Goal: Information Seeking & Learning: Check status

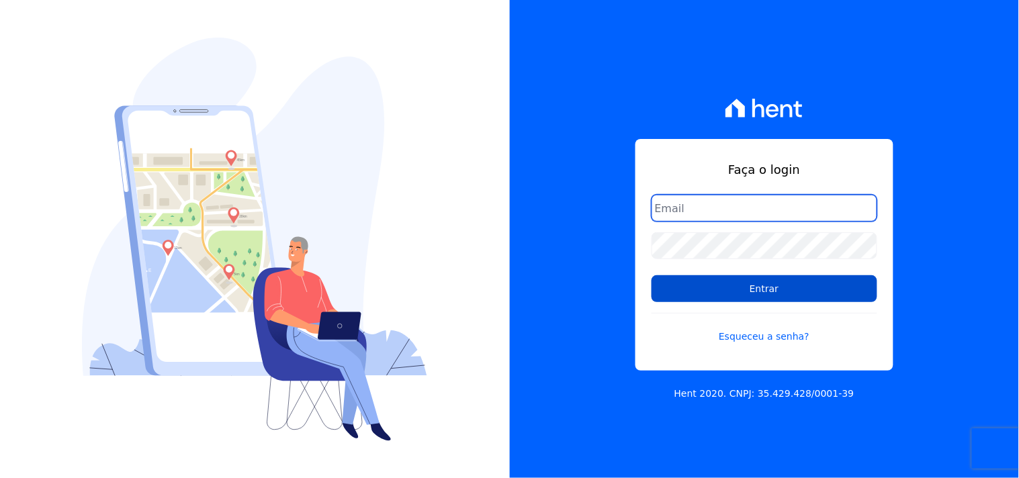
type input "mondeo@mondeoconstrutora.com.br"
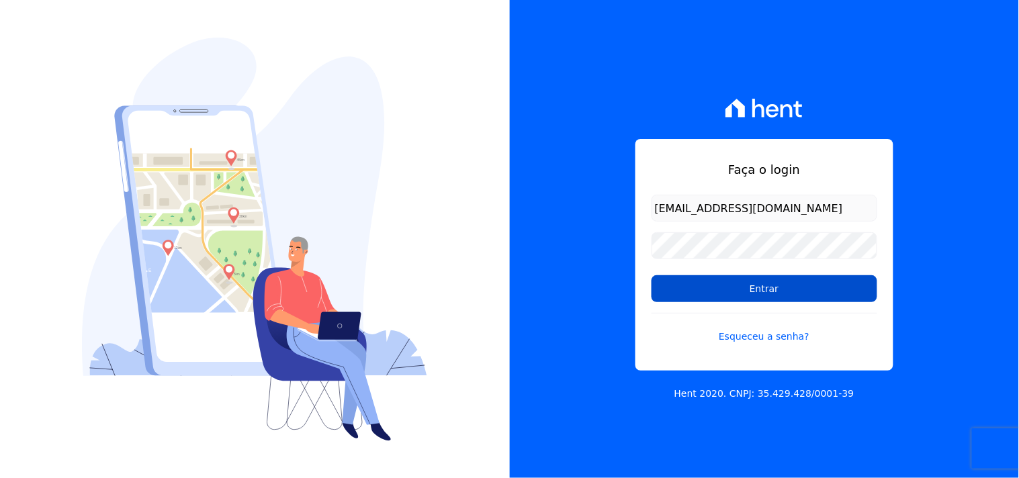
click at [715, 291] on input "Entrar" at bounding box center [764, 288] width 226 height 27
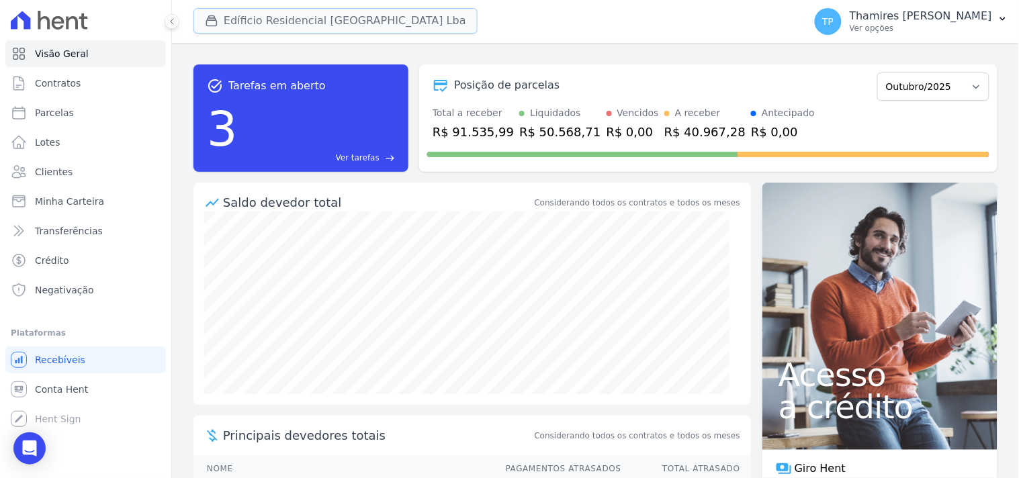
click at [316, 23] on button "Edíficio Residencial [GEOGRAPHIC_DATA] Lba" at bounding box center [335, 21] width 284 height 26
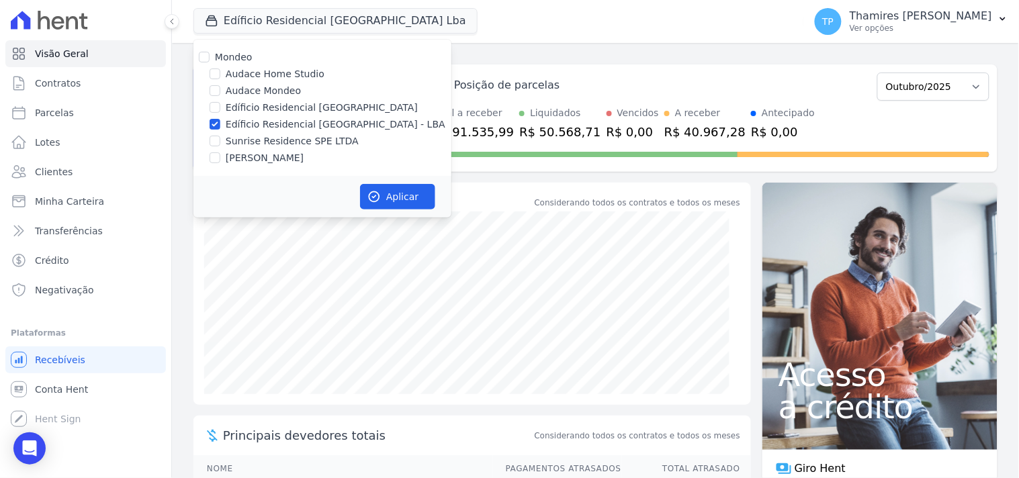
click at [269, 90] on label "Audace Mondeo" at bounding box center [263, 91] width 75 height 14
click at [220, 90] on input "Audace Mondeo" at bounding box center [215, 90] width 11 height 11
checkbox input "true"
click at [271, 118] on label "Edíficio Residencial [GEOGRAPHIC_DATA] - LBA" at bounding box center [336, 125] width 220 height 14
click at [220, 119] on input "Edíficio Residencial [GEOGRAPHIC_DATA] - LBA" at bounding box center [215, 124] width 11 height 11
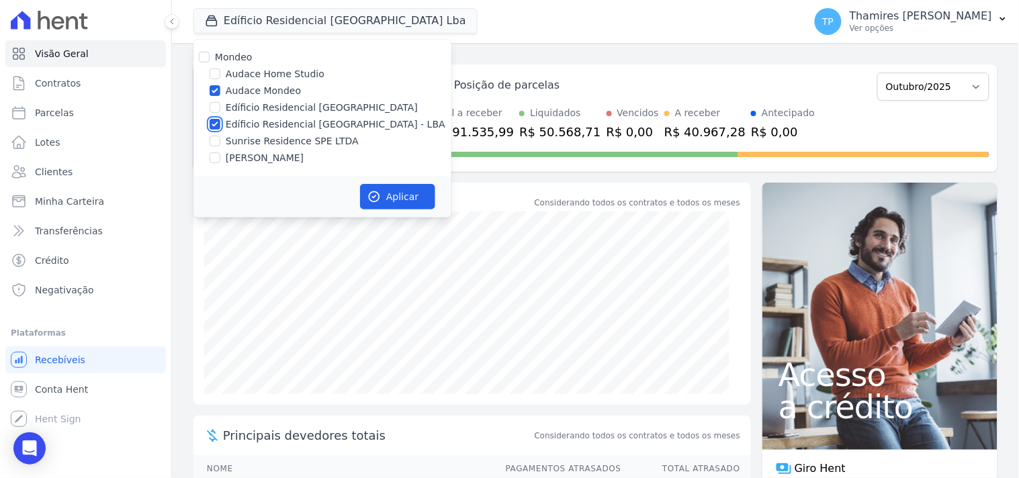
checkbox input "false"
click at [387, 190] on button "Aplicar" at bounding box center [397, 197] width 75 height 26
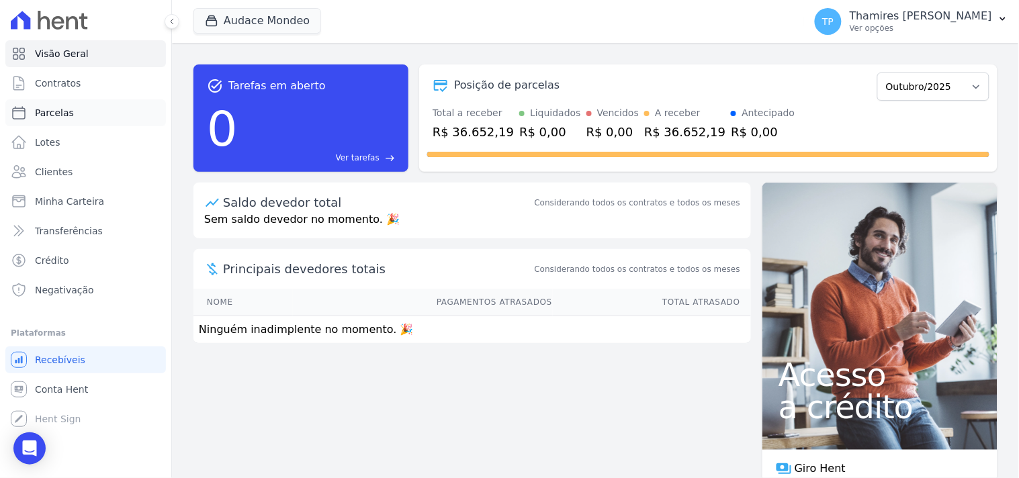
click at [62, 111] on span "Parcelas" at bounding box center [54, 112] width 39 height 13
select select
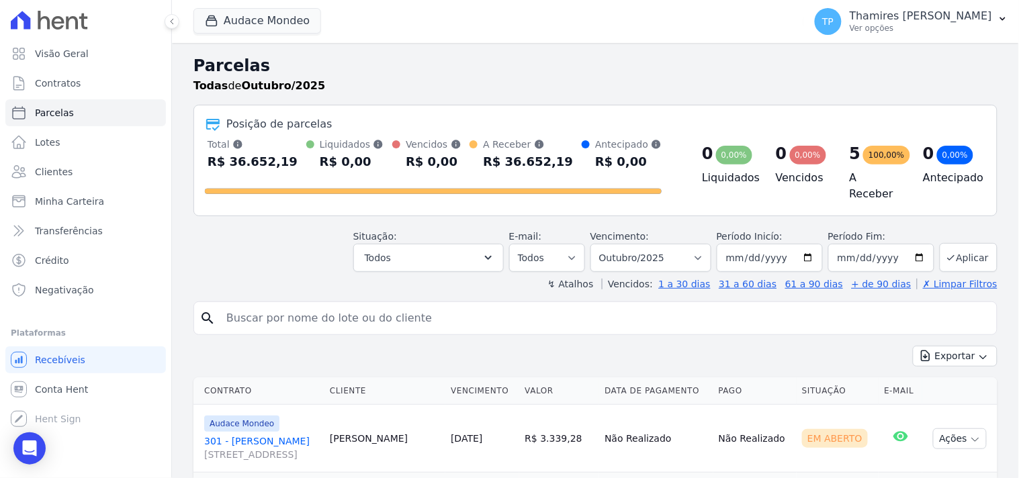
scroll to position [302, 0]
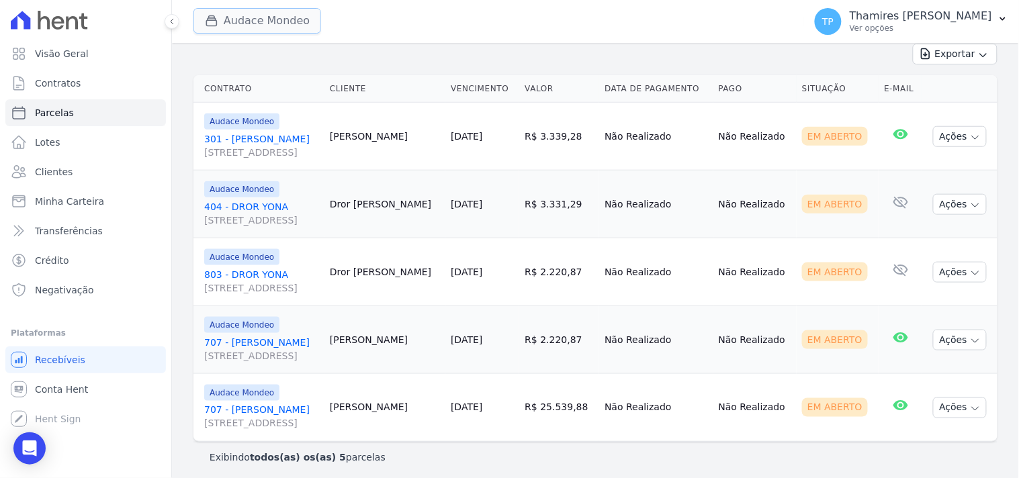
click at [227, 32] on button "Audace Mondeo" at bounding box center [257, 21] width 128 height 26
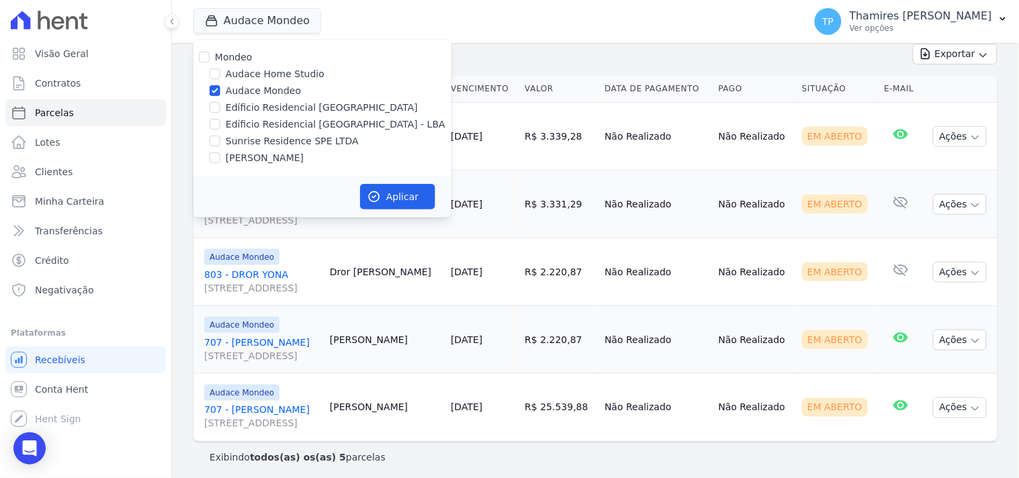
click at [233, 120] on label "Edíficio Residencial [GEOGRAPHIC_DATA] - LBA" at bounding box center [336, 125] width 220 height 14
click at [220, 120] on input "Edíficio Residencial [GEOGRAPHIC_DATA] - LBA" at bounding box center [215, 124] width 11 height 11
checkbox input "true"
click at [246, 82] on div "Mondeo Audace Home Studio Audace Mondeo Edíficio Residencial Grevílea Park Edíf…" at bounding box center [322, 108] width 258 height 136
click at [250, 85] on label "Audace Mondeo" at bounding box center [263, 91] width 75 height 14
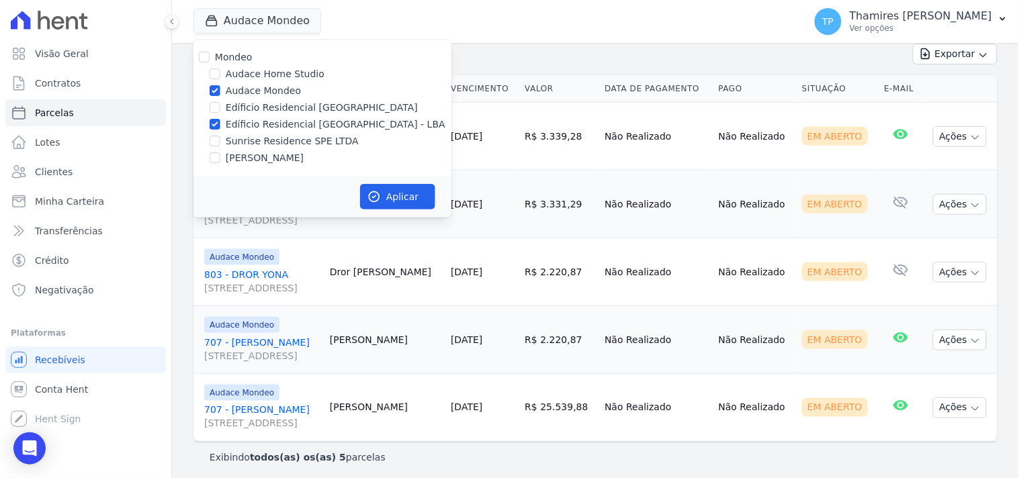
click at [220, 85] on input "Audace Mondeo" at bounding box center [215, 90] width 11 height 11
checkbox input "false"
click at [406, 191] on button "Aplicar" at bounding box center [397, 197] width 75 height 26
select select
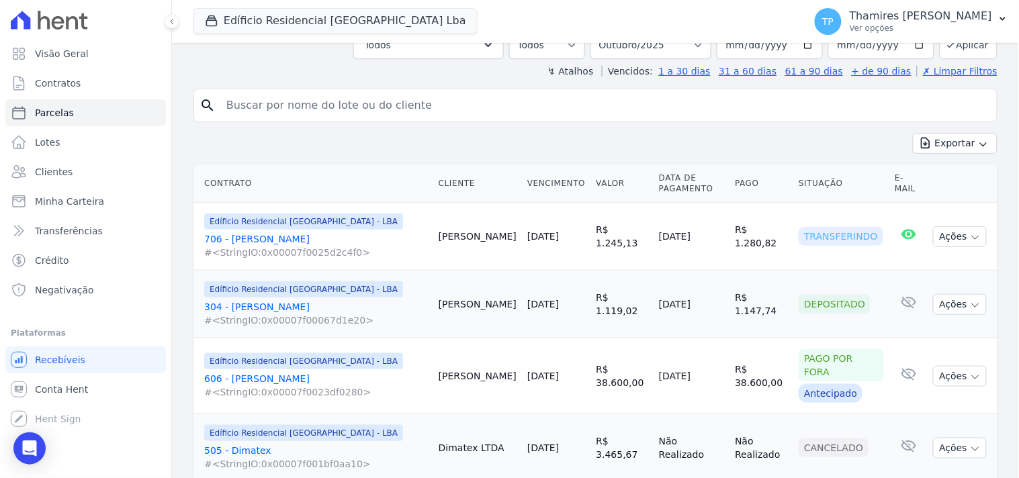
scroll to position [298, 0]
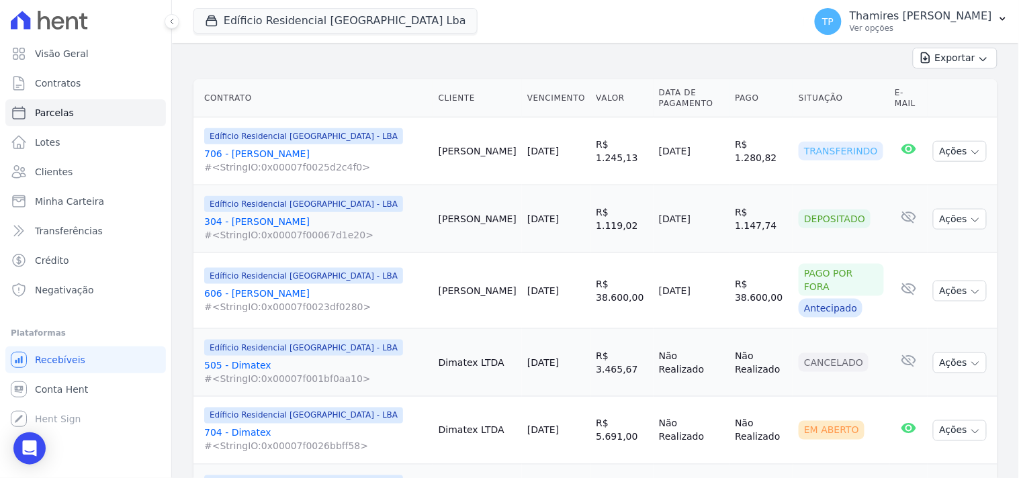
drag, startPoint x: 645, startPoint y: 144, endPoint x: 715, endPoint y: 144, distance: 69.8
click at [715, 144] on td "[DATE]" at bounding box center [691, 152] width 76 height 68
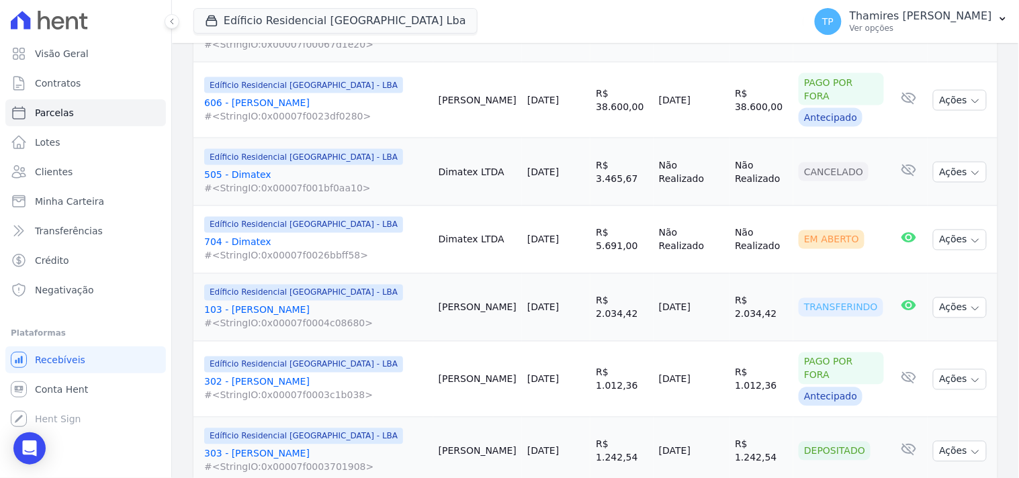
scroll to position [522, 0]
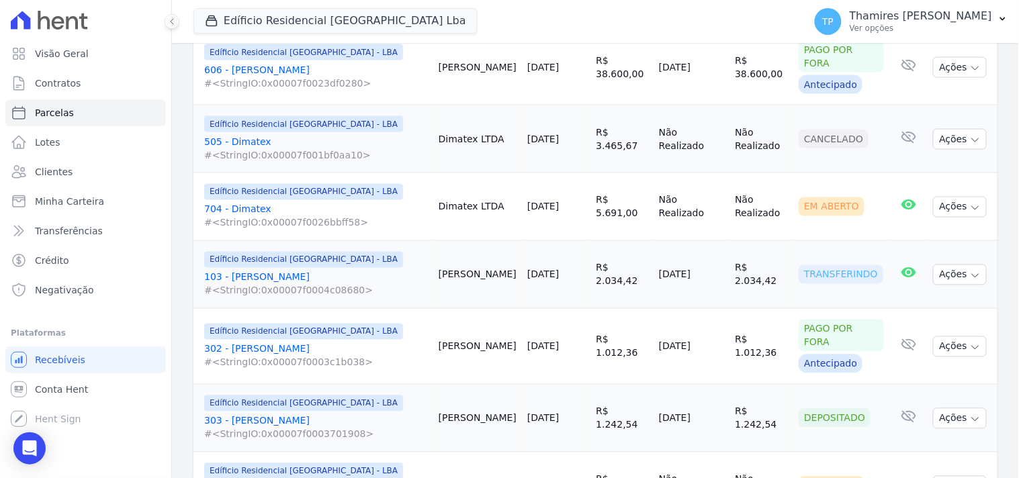
drag, startPoint x: 643, startPoint y: 273, endPoint x: 710, endPoint y: 271, distance: 67.2
click at [710, 271] on tr "Edíficio Residencial Grevílea Park - LBA 103 - Matheus Deganello #<StringIO:0x0…" at bounding box center [595, 275] width 804 height 68
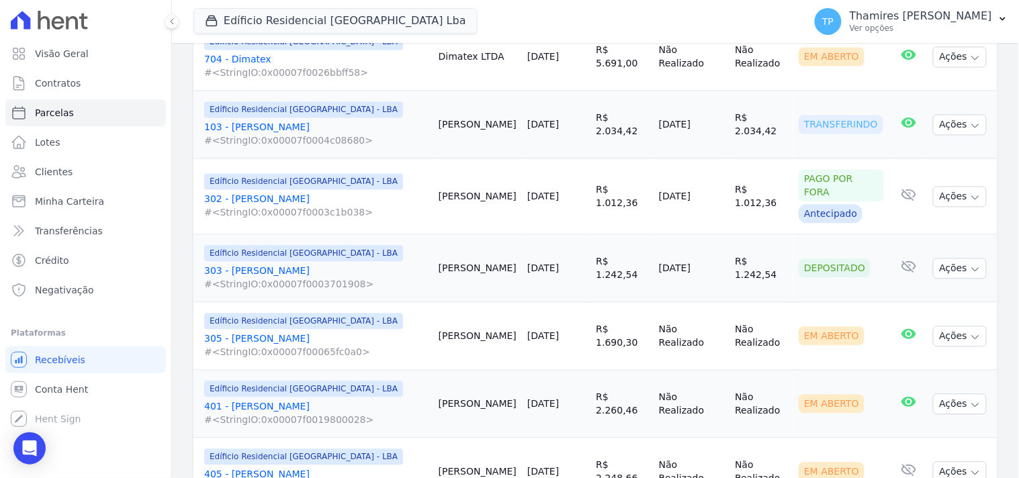
click at [638, 211] on td "R$ 1.012,36" at bounding box center [621, 197] width 63 height 76
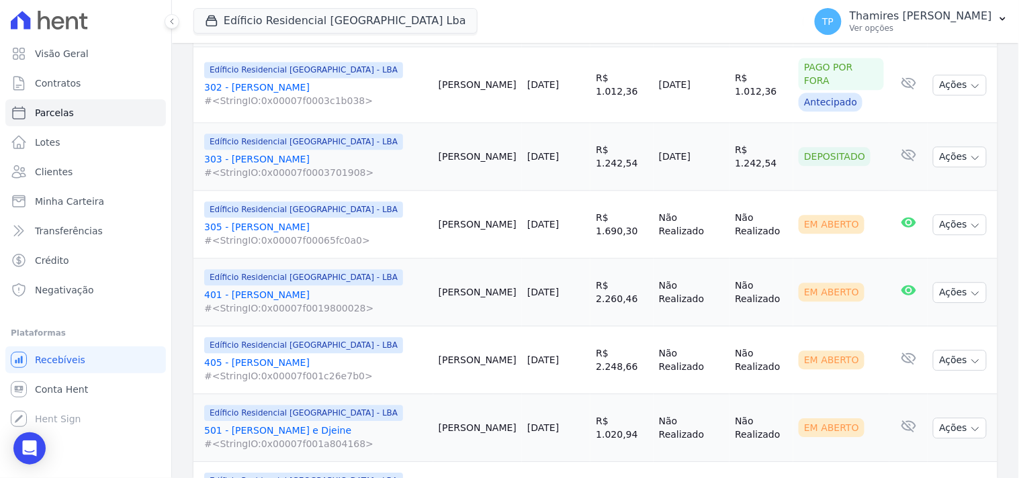
scroll to position [821, 0]
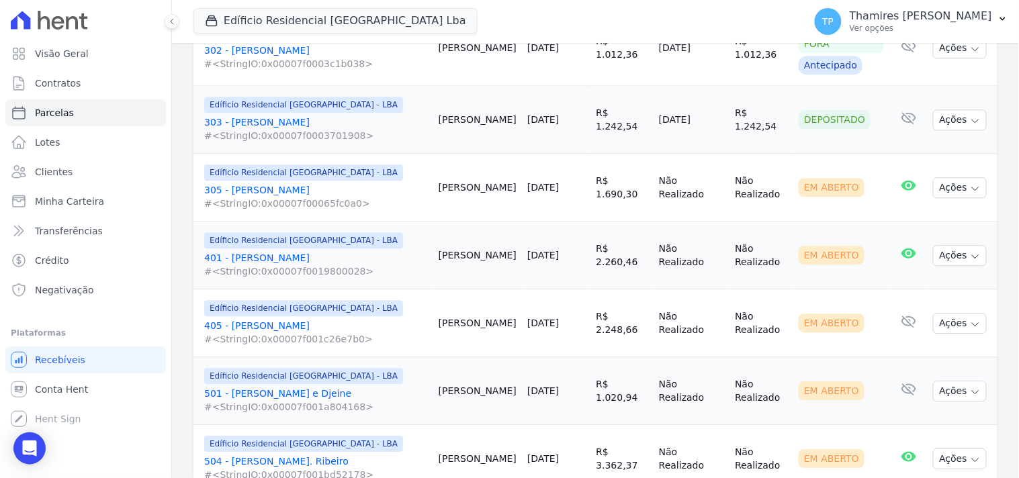
drag, startPoint x: 647, startPoint y: 122, endPoint x: 706, endPoint y: 112, distance: 59.3
click at [706, 112] on td "[DATE]" at bounding box center [691, 120] width 76 height 68
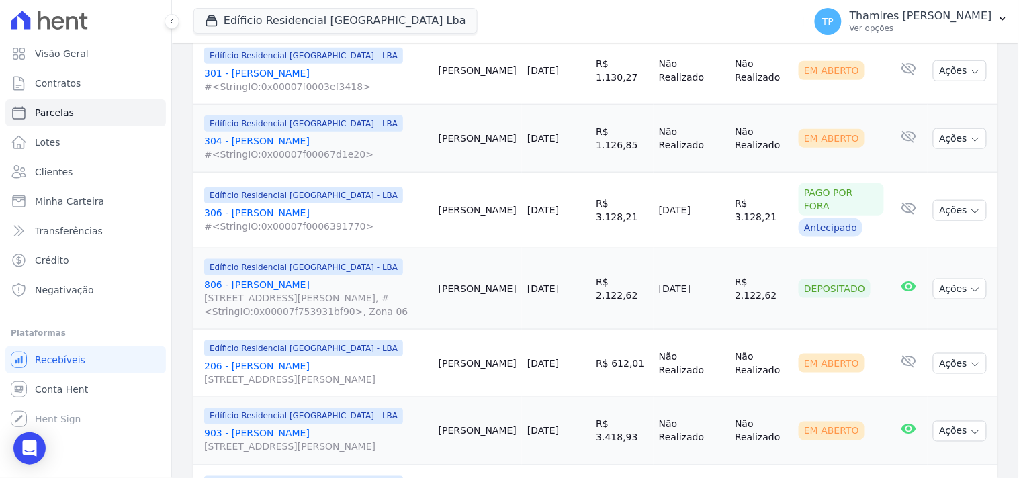
scroll to position [1641, 0]
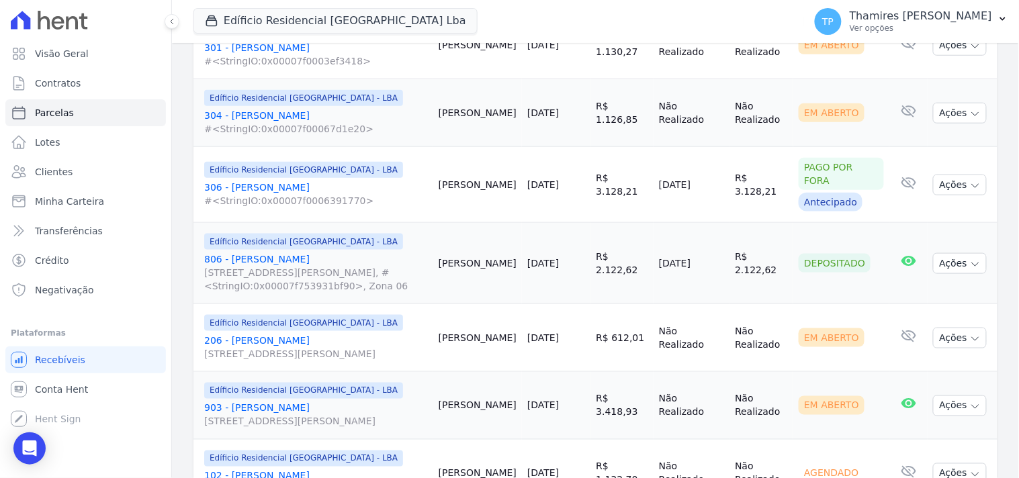
drag, startPoint x: 643, startPoint y: 254, endPoint x: 673, endPoint y: 189, distance: 71.8
click at [694, 244] on tr "Edíficio Residencial Grevílea Park - LBA 806 - Deivid Jhonatan Paio Rua Antônio…" at bounding box center [595, 263] width 804 height 81
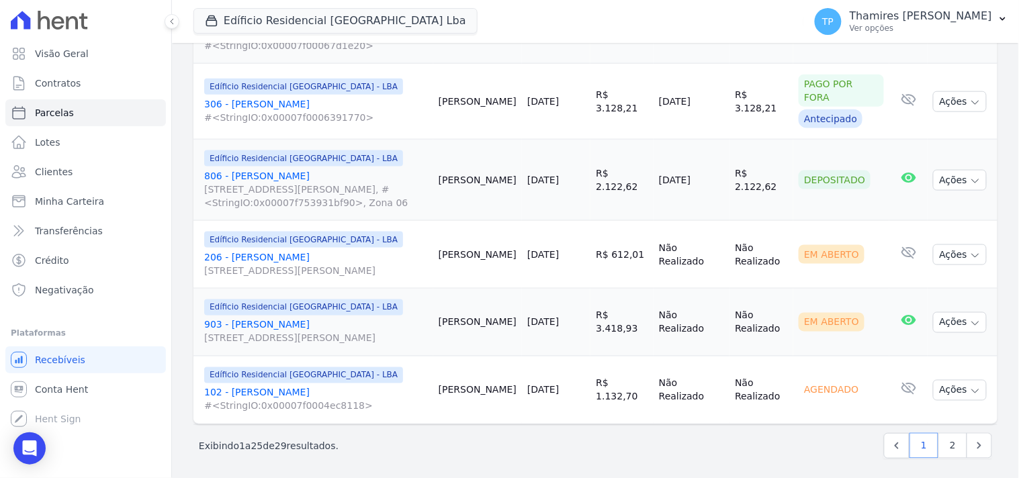
scroll to position [1726, 0]
click at [950, 437] on link "2" at bounding box center [952, 445] width 29 height 26
select select
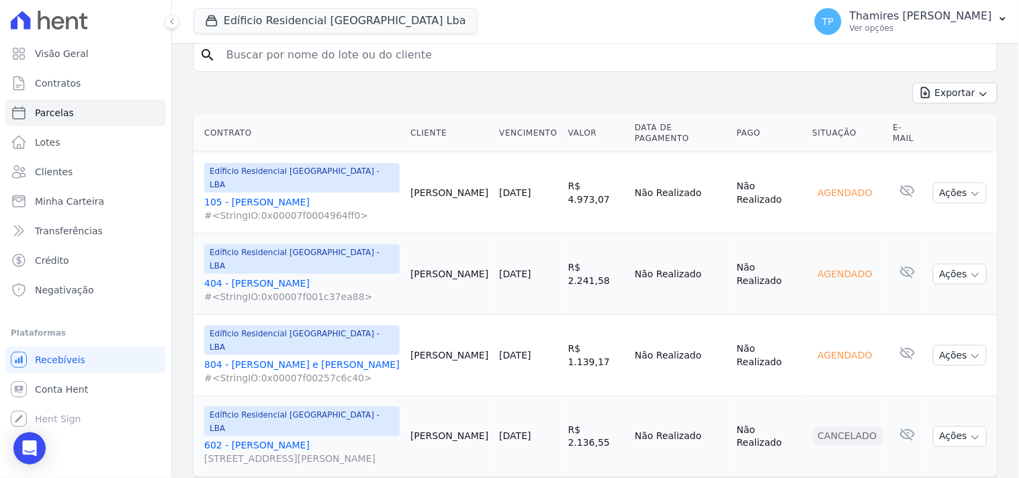
scroll to position [276, 0]
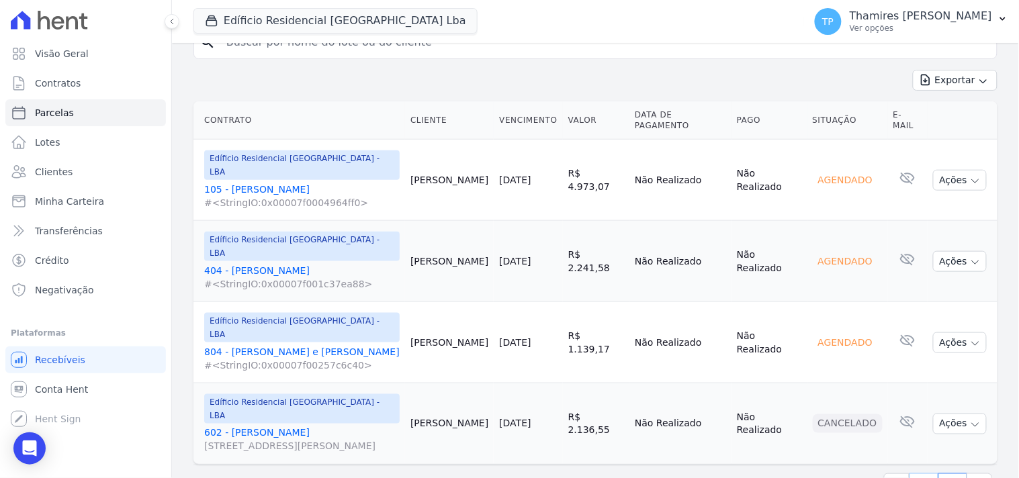
click at [919, 473] on link "1" at bounding box center [923, 486] width 29 height 26
select select
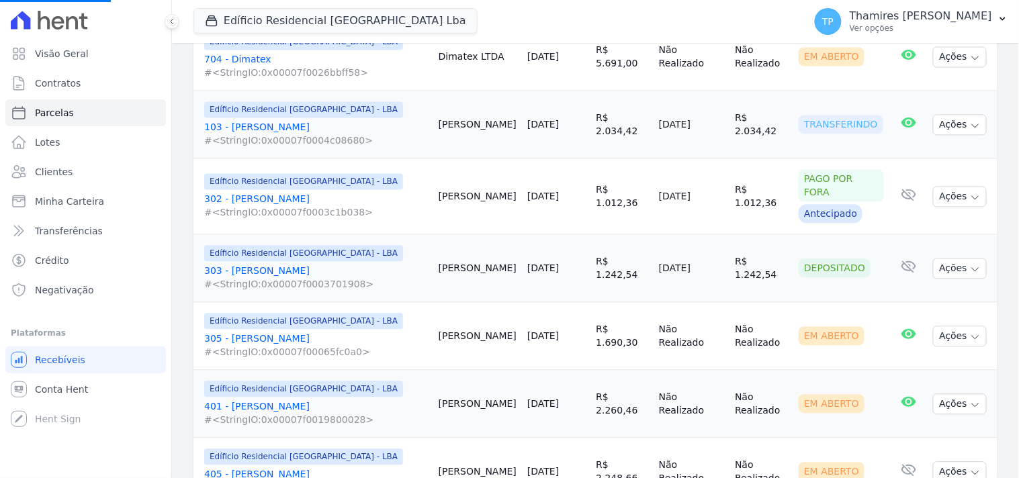
scroll to position [1193, 0]
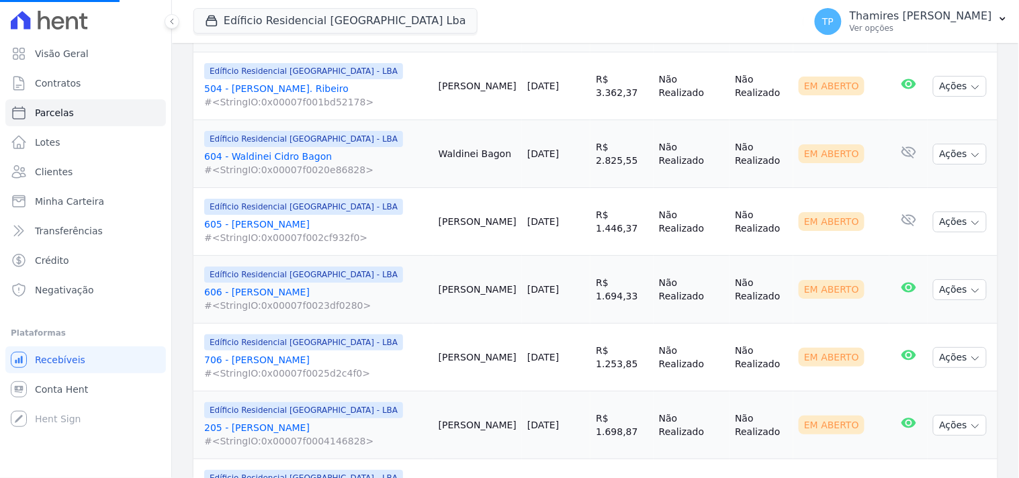
select select
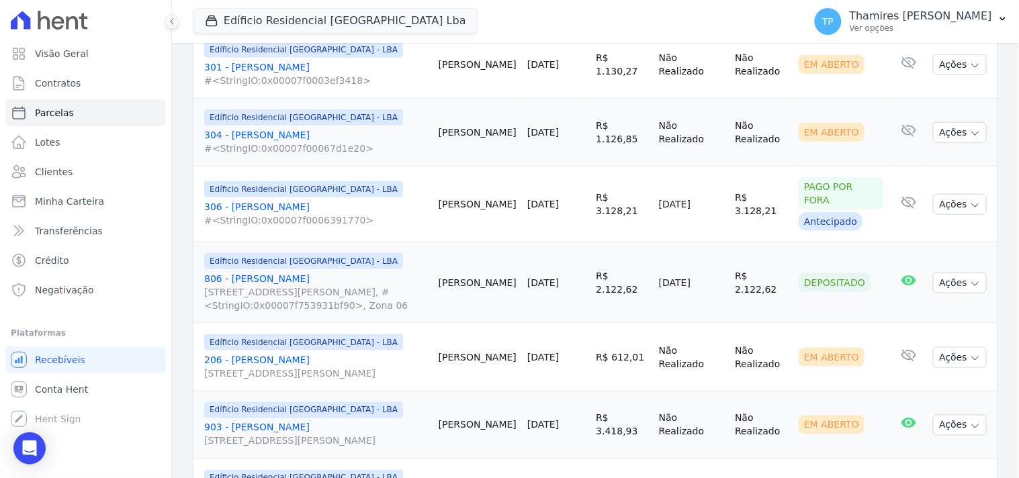
scroll to position [1726, 0]
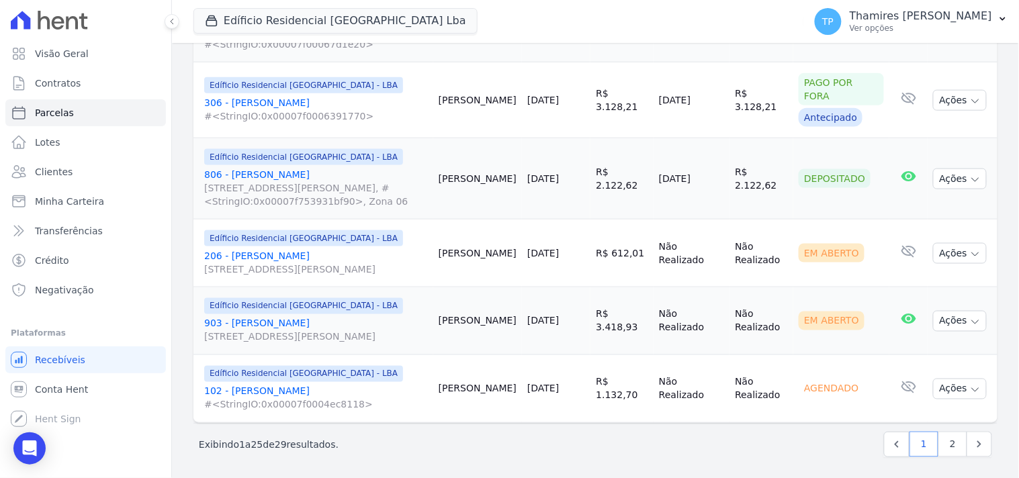
drag, startPoint x: 592, startPoint y: 251, endPoint x: 641, endPoint y: 239, distance: 51.0
click at [641, 239] on td "R$ 612,01" at bounding box center [621, 254] width 63 height 68
click at [543, 271] on td "20/10/2025" at bounding box center [556, 254] width 69 height 68
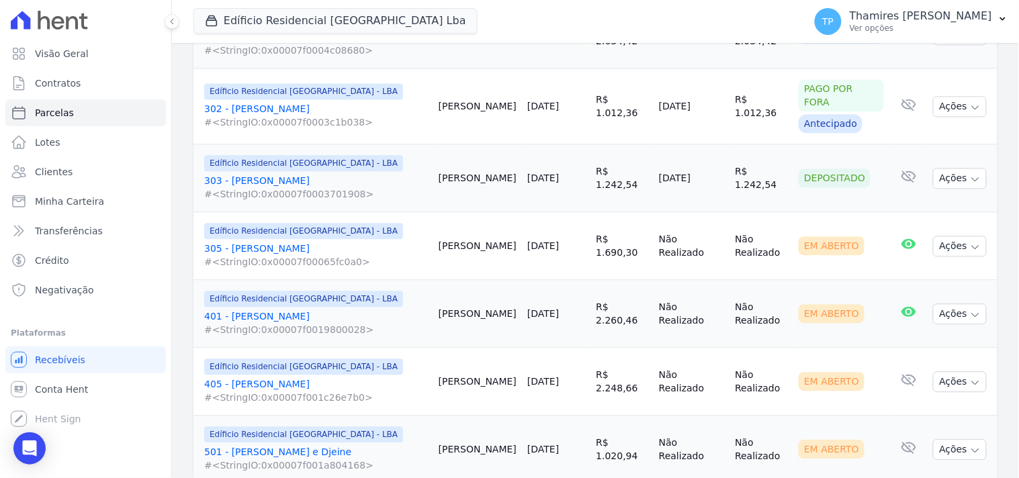
scroll to position [681, 0]
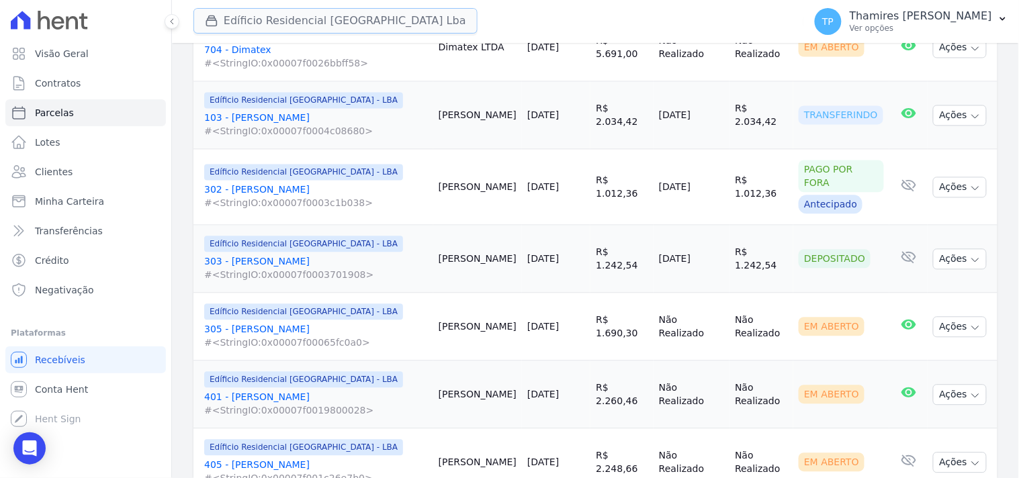
click at [286, 17] on button "Edíficio Residencial Grevílea Park Lba" at bounding box center [335, 21] width 284 height 26
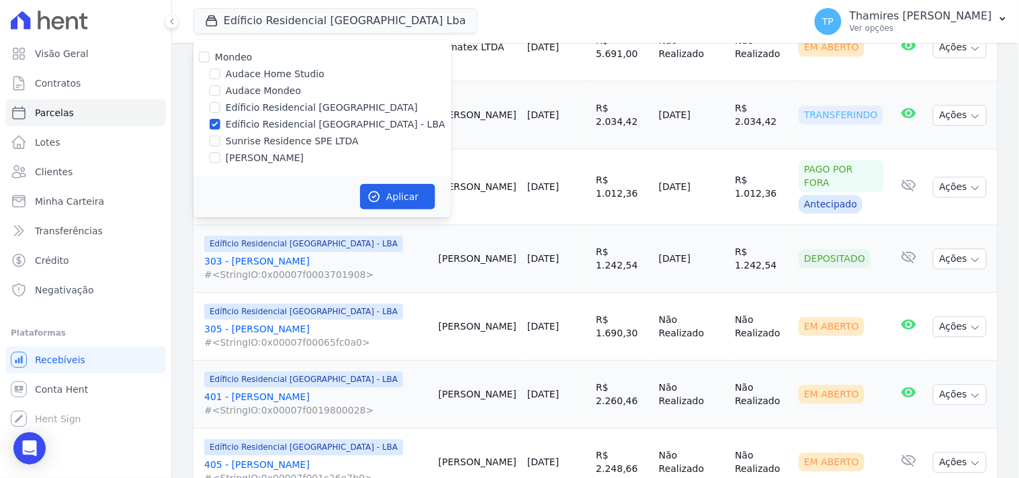
click at [279, 138] on label "Sunrise Residence SPE LTDA" at bounding box center [292, 141] width 133 height 14
click at [220, 138] on input "Sunrise Residence SPE LTDA" at bounding box center [215, 141] width 11 height 11
checkbox input "true"
click at [304, 121] on label "Edíficio Residencial [GEOGRAPHIC_DATA] - LBA" at bounding box center [336, 125] width 220 height 14
click at [220, 121] on input "Edíficio Residencial [GEOGRAPHIC_DATA] - LBA" at bounding box center [215, 124] width 11 height 11
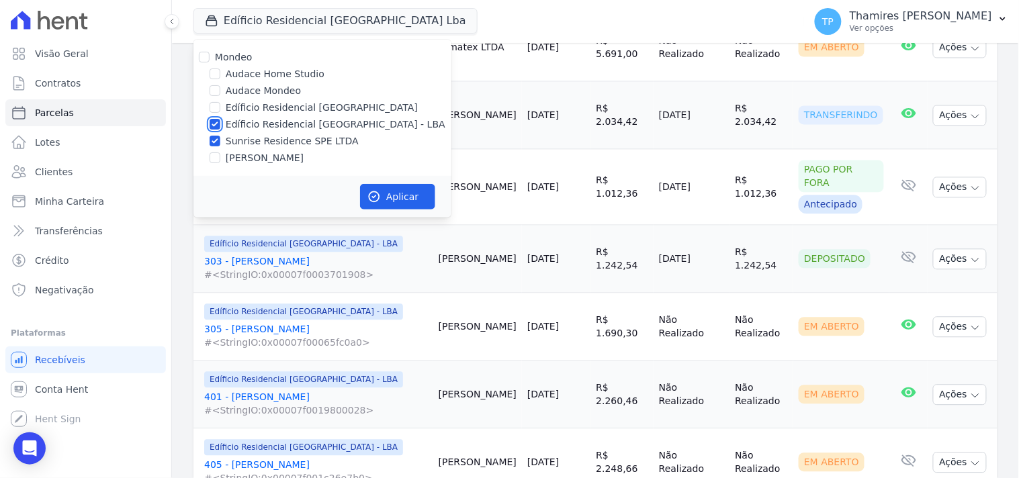
checkbox input "false"
click at [253, 159] on label "[PERSON_NAME]" at bounding box center [265, 158] width 78 height 14
click at [220, 159] on input "[PERSON_NAME]" at bounding box center [215, 157] width 11 height 11
checkbox input "true"
click at [266, 140] on label "Sunrise Residence SPE LTDA" at bounding box center [292, 141] width 133 height 14
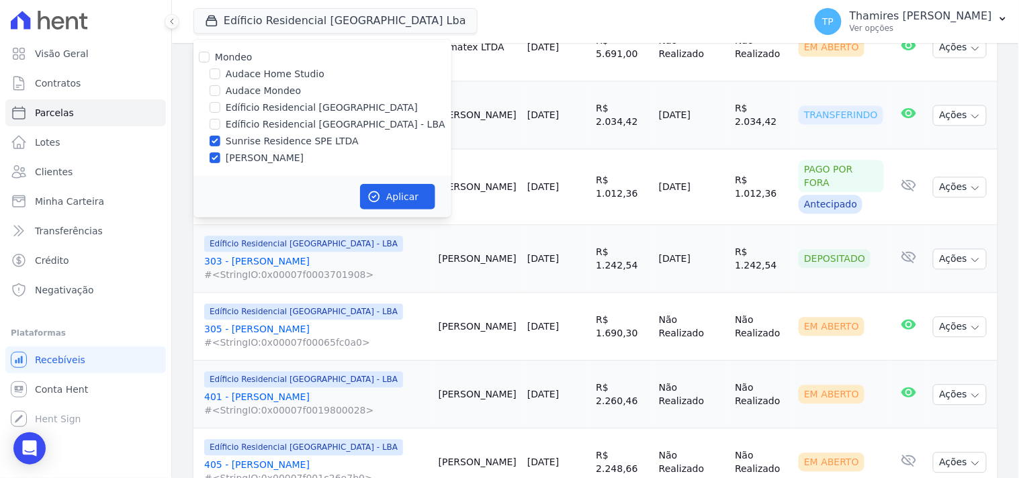
click at [220, 140] on input "Sunrise Residence SPE LTDA" at bounding box center [215, 141] width 11 height 11
checkbox input "false"
click at [385, 185] on button "Aplicar" at bounding box center [397, 197] width 75 height 26
select select
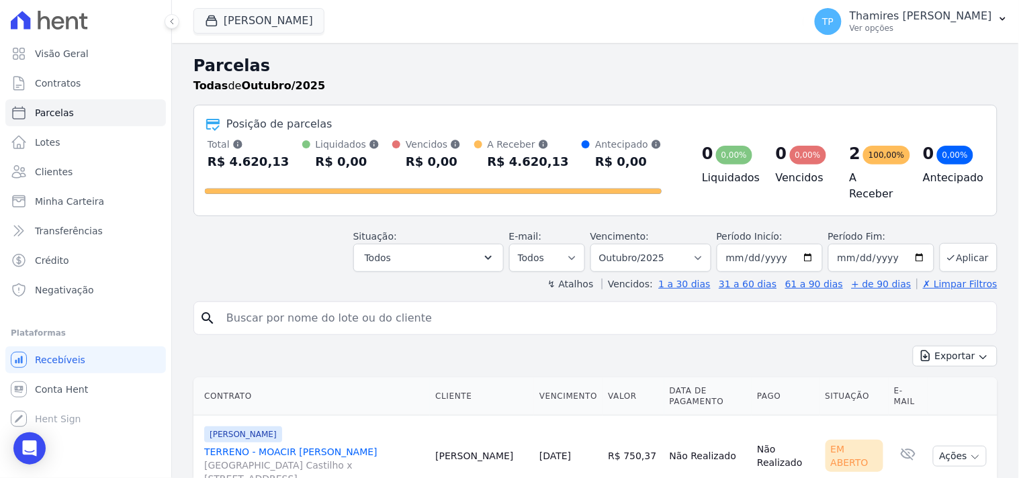
scroll to position [136, 0]
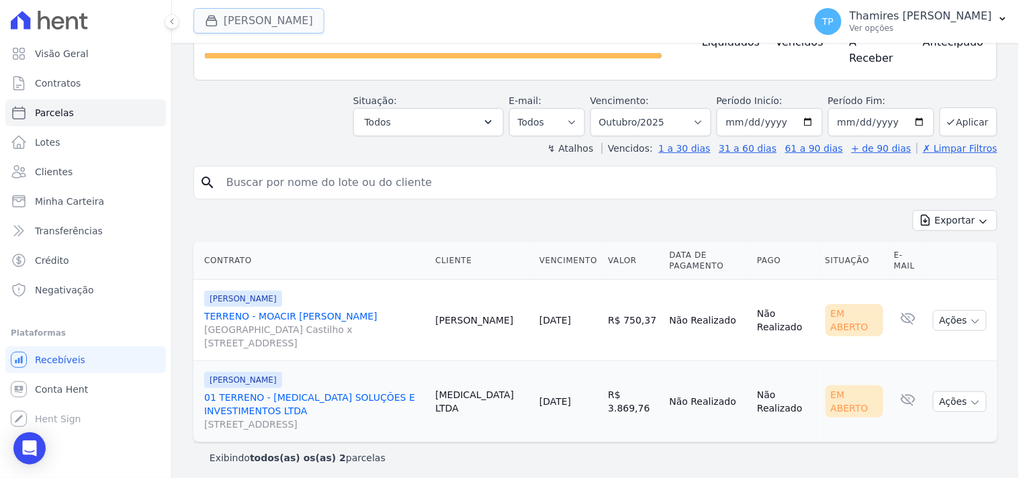
click at [304, 23] on button "Terreno De Goioerê" at bounding box center [258, 21] width 131 height 26
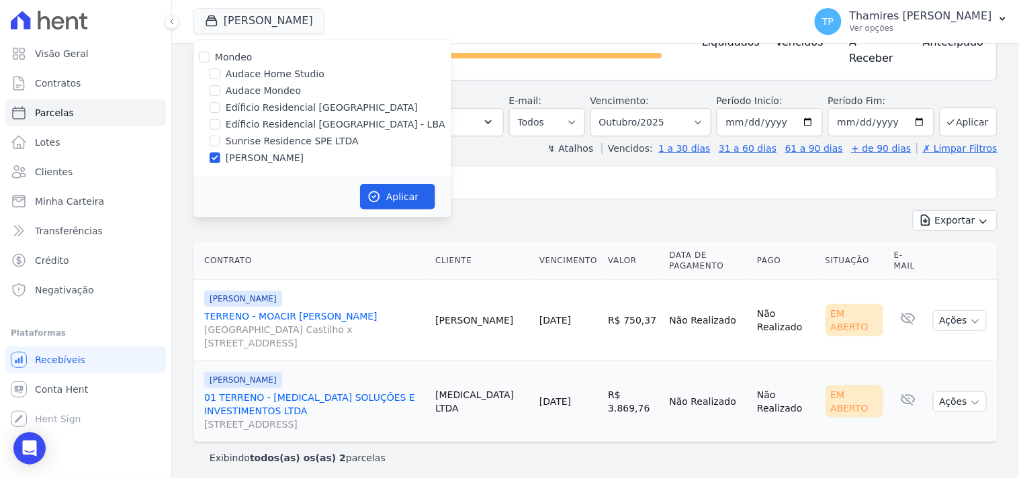
click at [298, 141] on label "Sunrise Residence SPE LTDA" at bounding box center [292, 141] width 133 height 14
click at [220, 141] on input "Sunrise Residence SPE LTDA" at bounding box center [215, 141] width 11 height 11
checkbox input "true"
click at [267, 152] on label "[PERSON_NAME]" at bounding box center [265, 158] width 78 height 14
click at [220, 152] on input "[PERSON_NAME]" at bounding box center [215, 157] width 11 height 11
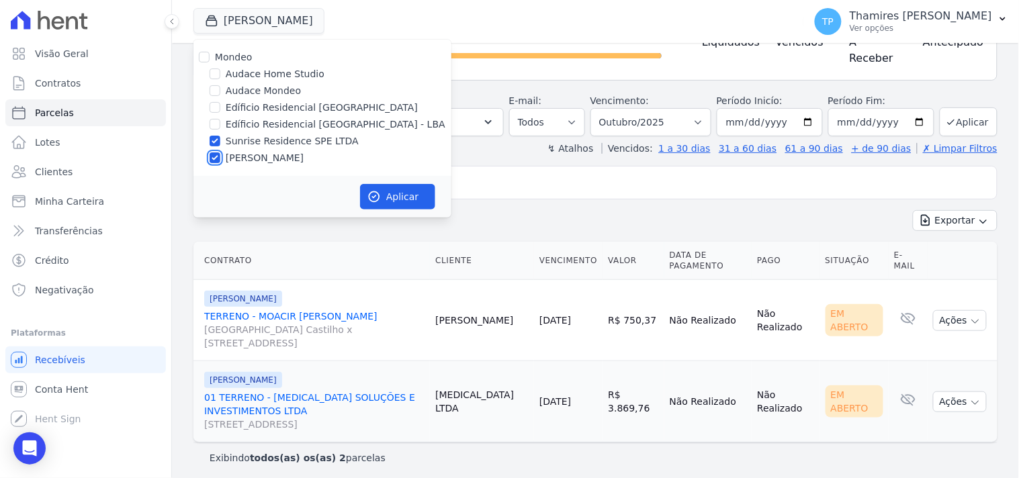
checkbox input "false"
click at [406, 198] on button "Aplicar" at bounding box center [397, 197] width 75 height 26
select select
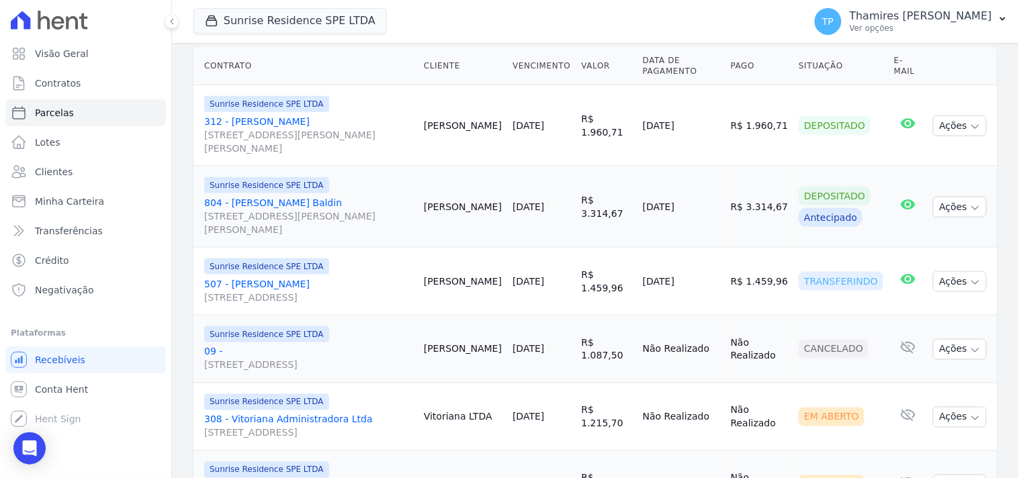
scroll to position [373, 0]
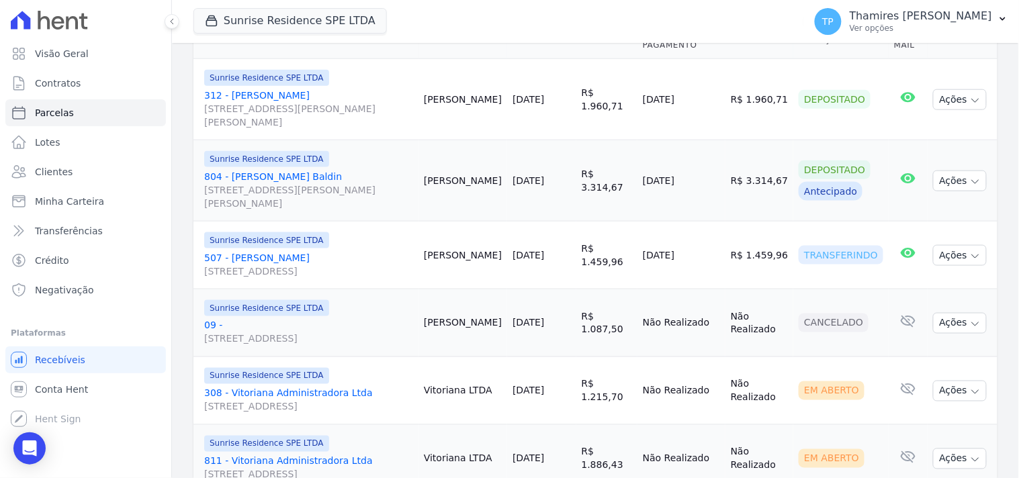
drag, startPoint x: 632, startPoint y: 239, endPoint x: 700, endPoint y: 230, distance: 69.1
click at [700, 230] on tr "Sunrise Residence SPE LTDA 507 - Paulo Teixeira Martins Avenida São Paulo , 306…" at bounding box center [595, 256] width 804 height 68
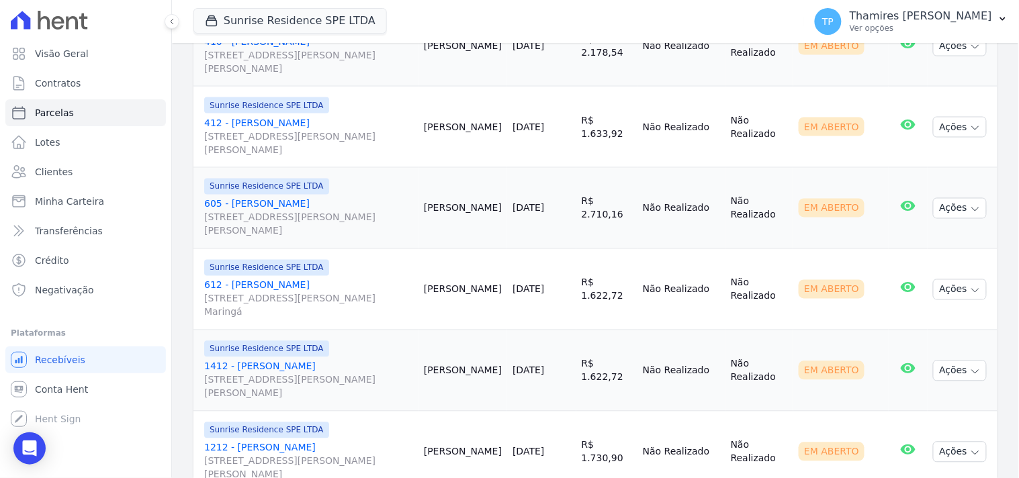
scroll to position [1903, 0]
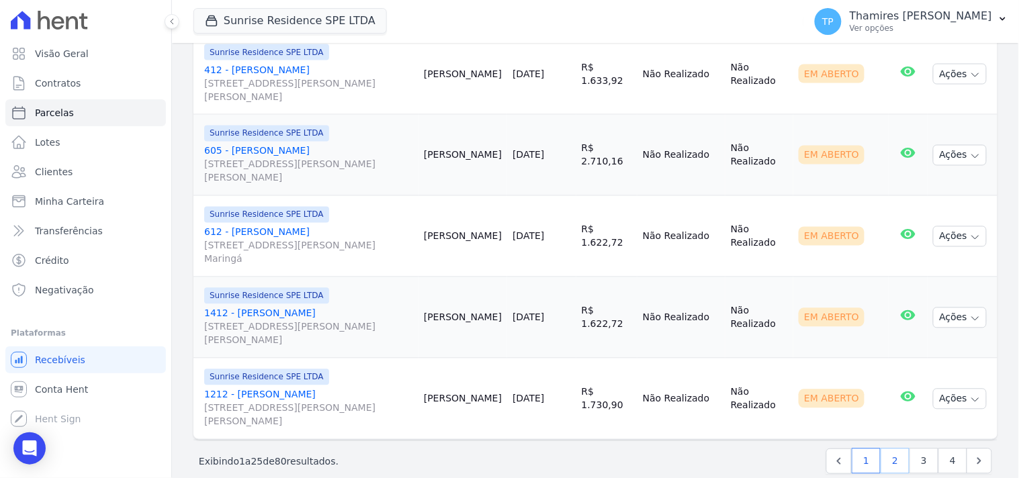
click at [887, 449] on link "2" at bounding box center [894, 462] width 29 height 26
select select
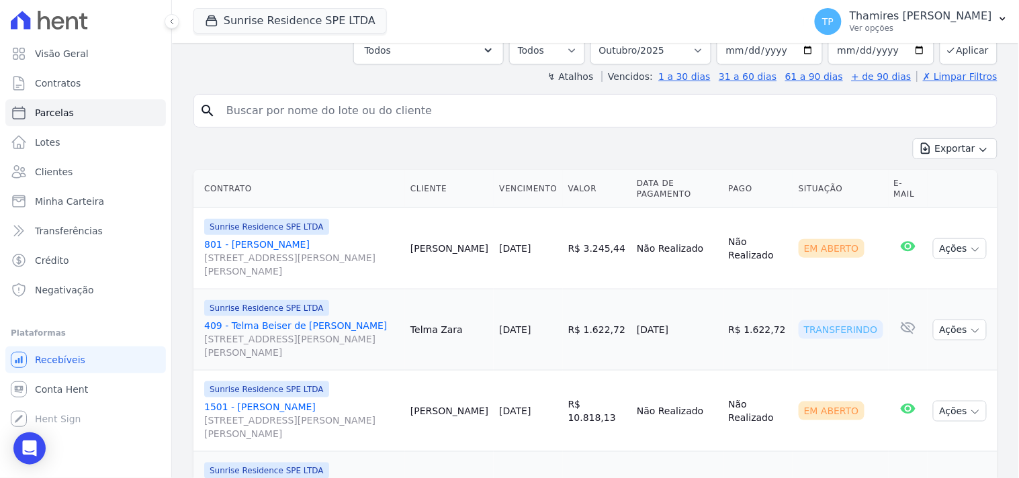
scroll to position [298, 0]
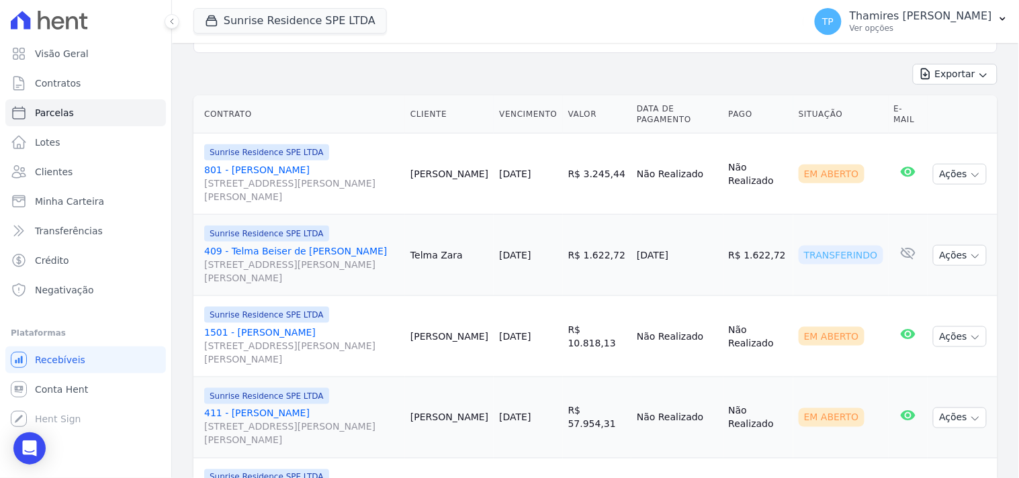
drag, startPoint x: 639, startPoint y: 240, endPoint x: 710, endPoint y: 230, distance: 71.2
click at [711, 230] on td "[DATE]" at bounding box center [676, 255] width 91 height 81
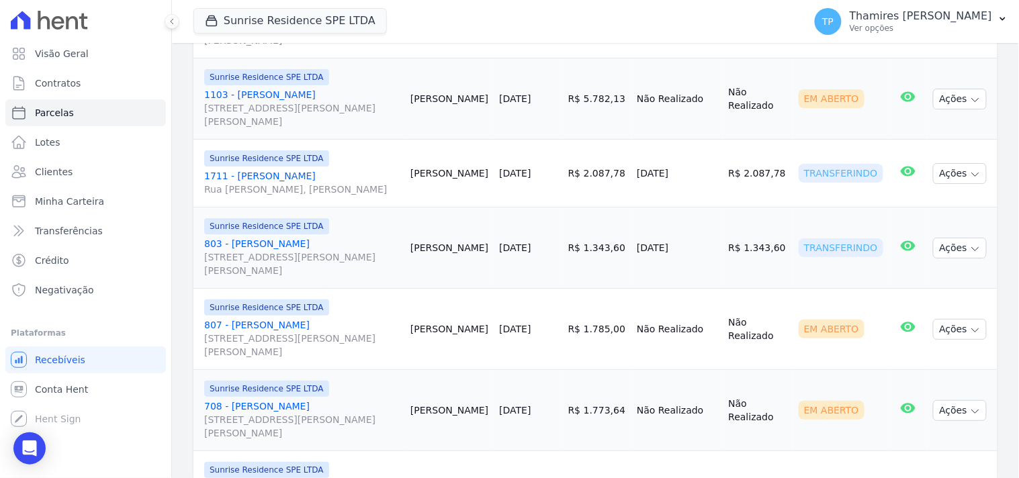
scroll to position [1268, 0]
drag, startPoint x: 636, startPoint y: 160, endPoint x: 709, endPoint y: 158, distance: 72.6
click at [709, 158] on tr "Sunrise Residence SPE LTDA 1711 - Marcos Antonio da Silva Rua Anacleto Luiz de …" at bounding box center [595, 173] width 804 height 68
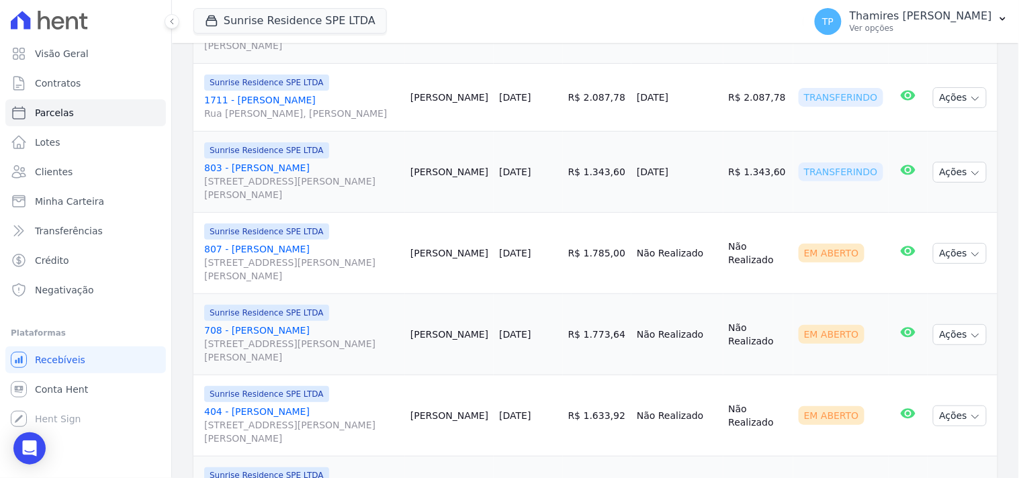
drag, startPoint x: 675, startPoint y: 170, endPoint x: 702, endPoint y: 167, distance: 27.1
click at [702, 169] on tr "Sunrise Residence SPE LTDA 803 - JOÃO VITOR BORNIA PERLES Rua Anacleto Luiz de …" at bounding box center [595, 172] width 804 height 81
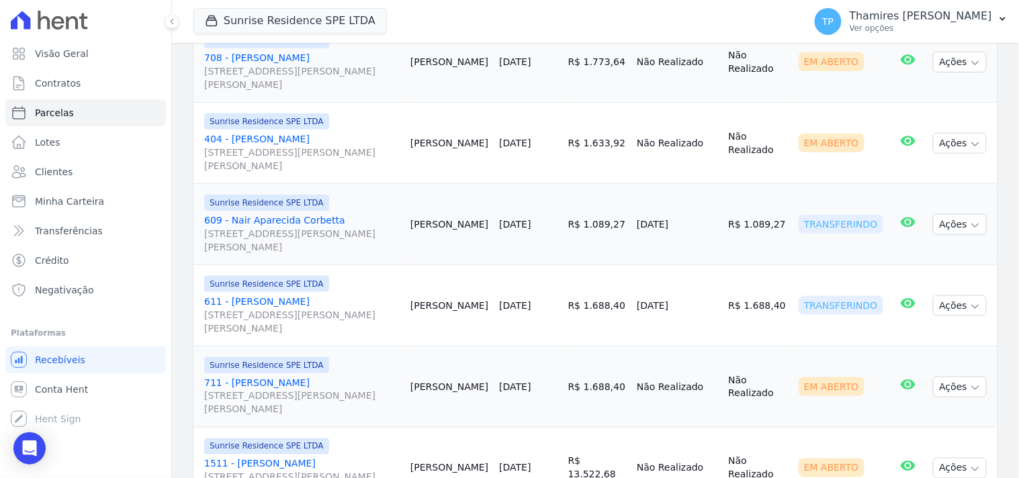
scroll to position [1641, 0]
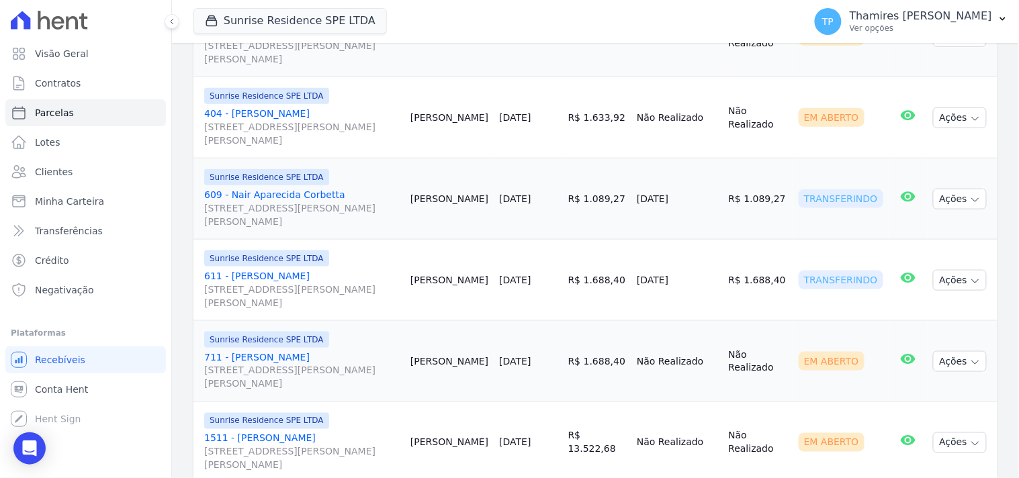
drag, startPoint x: 640, startPoint y: 196, endPoint x: 711, endPoint y: 190, distance: 70.8
click at [711, 197] on td "[DATE]" at bounding box center [676, 198] width 91 height 81
drag, startPoint x: 642, startPoint y: 267, endPoint x: 568, endPoint y: 30, distance: 249.0
click at [697, 265] on td "[DATE]" at bounding box center [676, 280] width 91 height 81
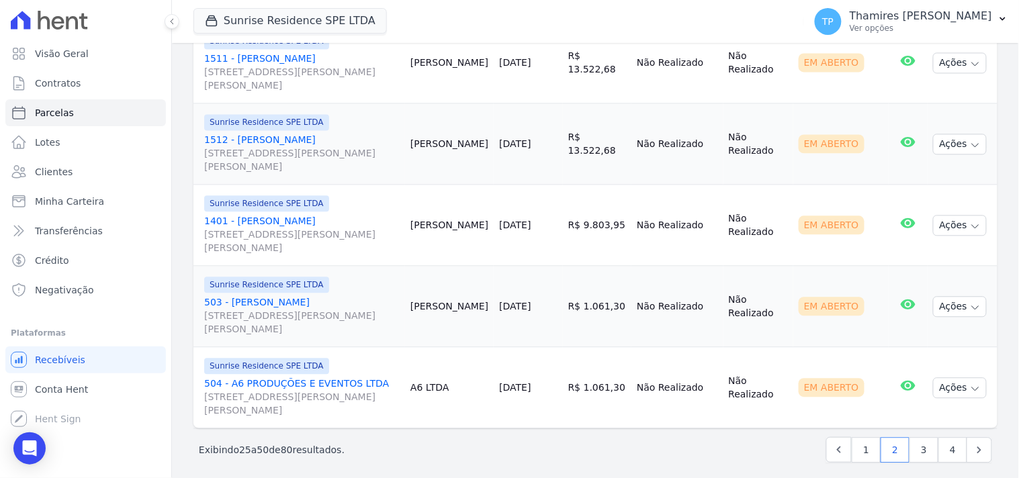
scroll to position [2024, 0]
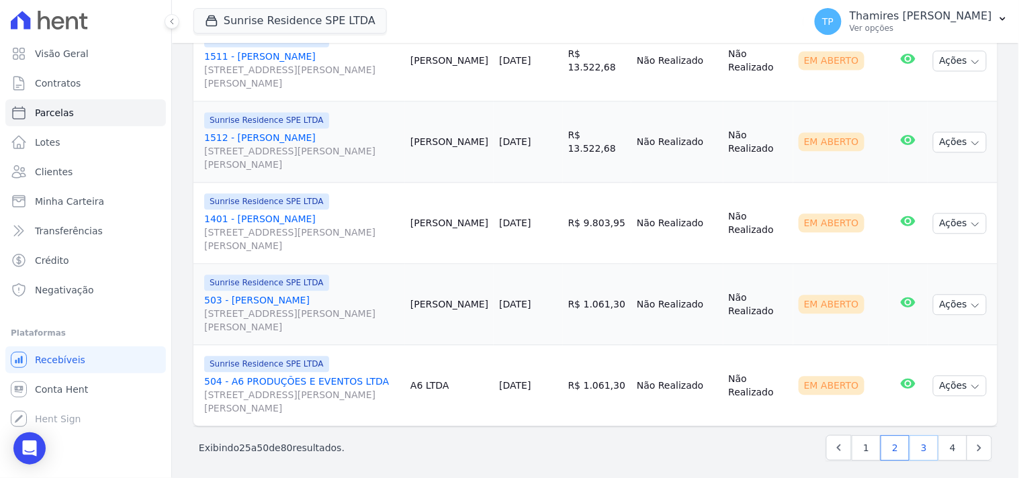
click at [922, 443] on link "3" at bounding box center [923, 448] width 29 height 26
select select
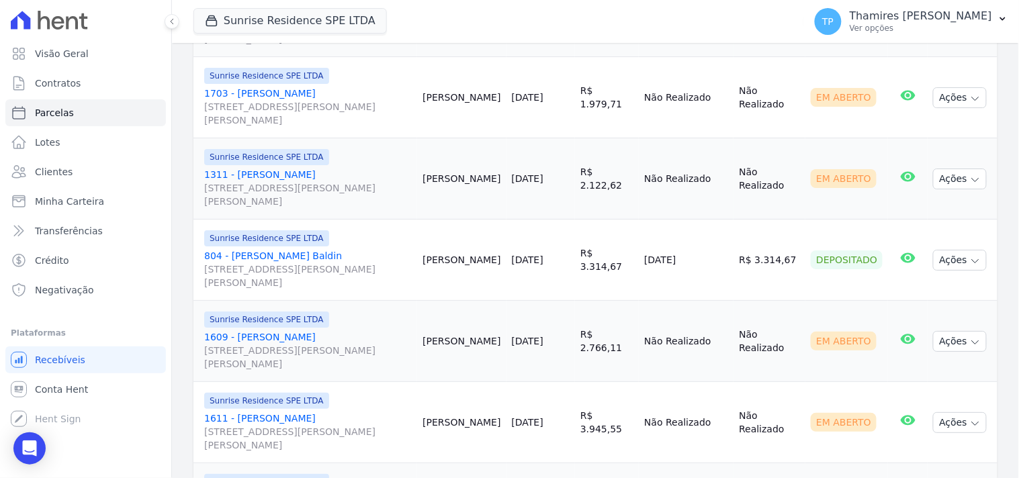
scroll to position [1268, 0]
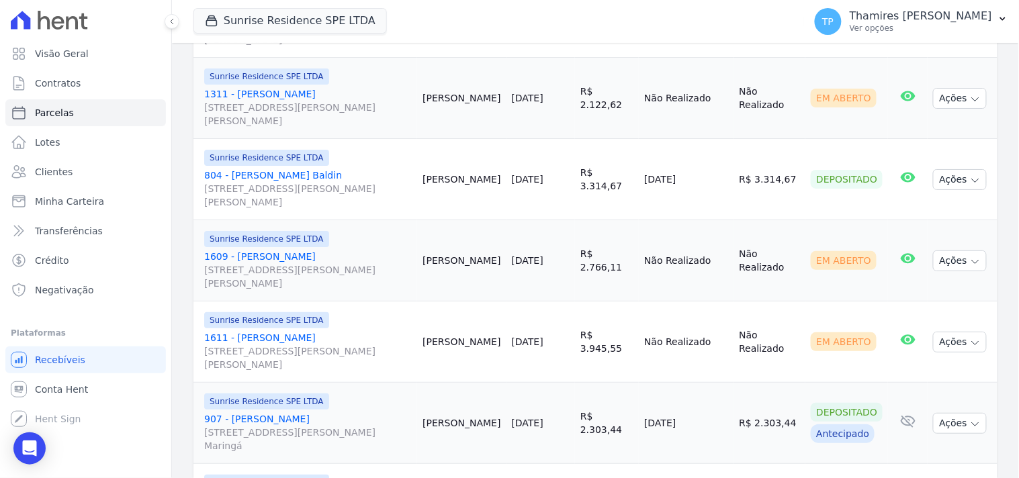
drag, startPoint x: 652, startPoint y: 164, endPoint x: 726, endPoint y: 156, distance: 74.3
click at [726, 156] on td "[DATE]" at bounding box center [686, 179] width 95 height 81
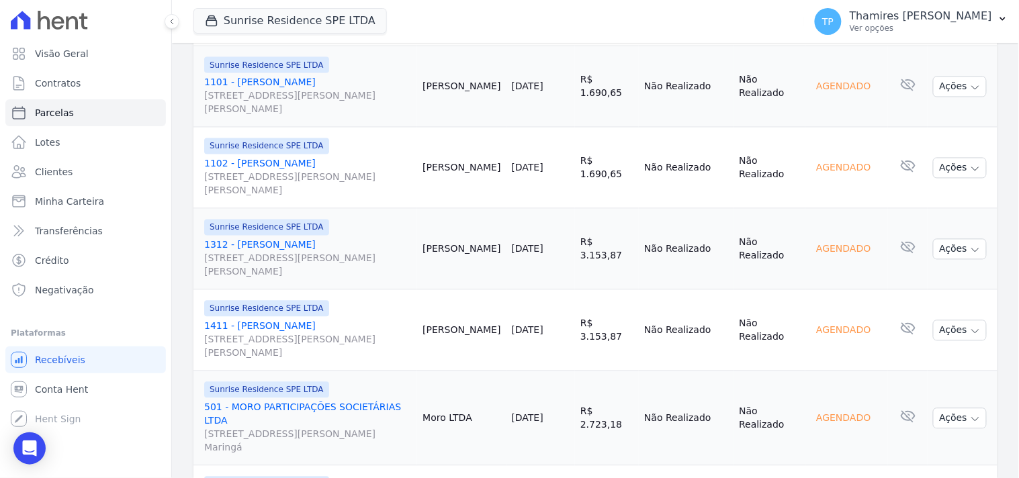
scroll to position [2015, 0]
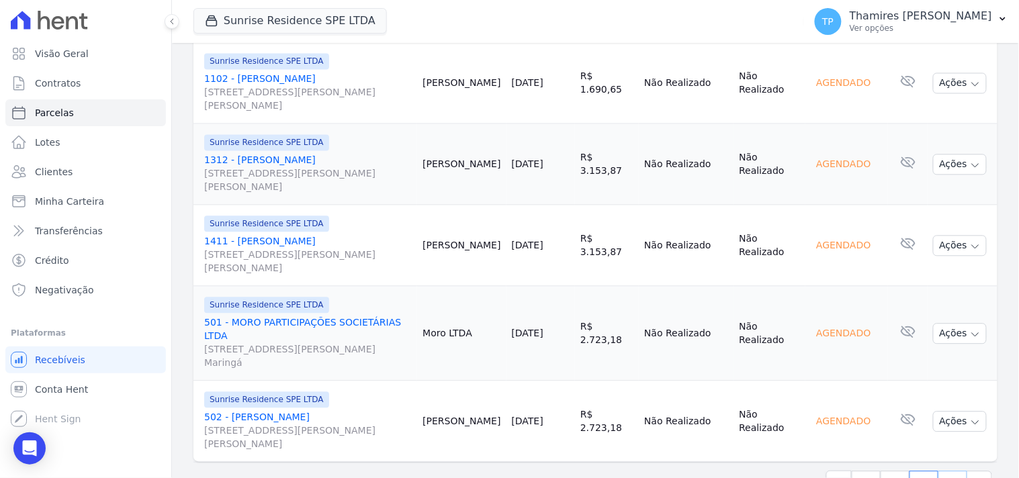
click at [946, 471] on link "4" at bounding box center [952, 484] width 29 height 26
select select
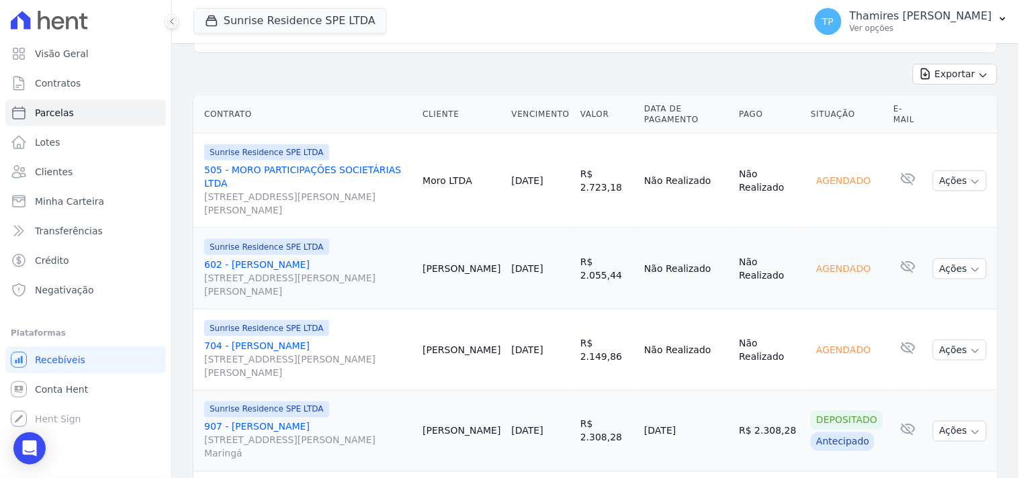
scroll to position [398, 0]
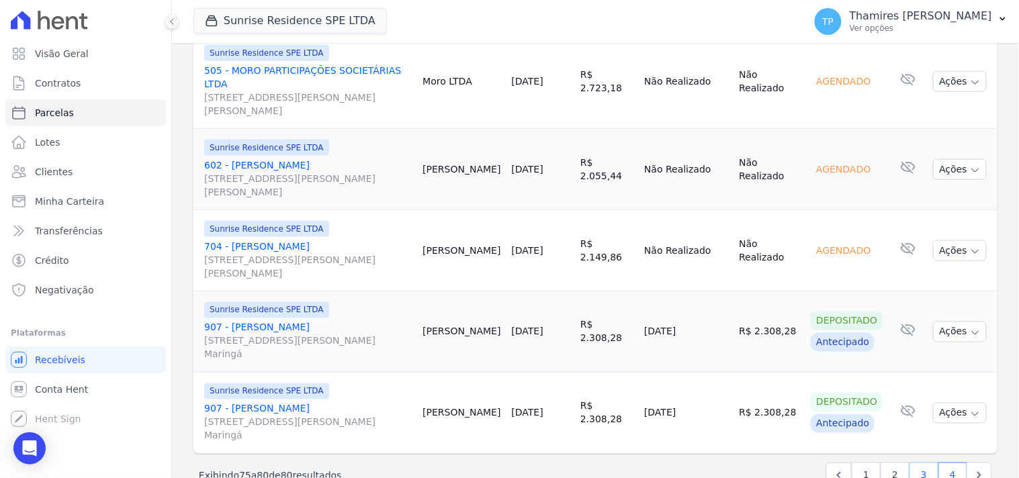
click at [911, 463] on link "3" at bounding box center [923, 476] width 29 height 26
select select
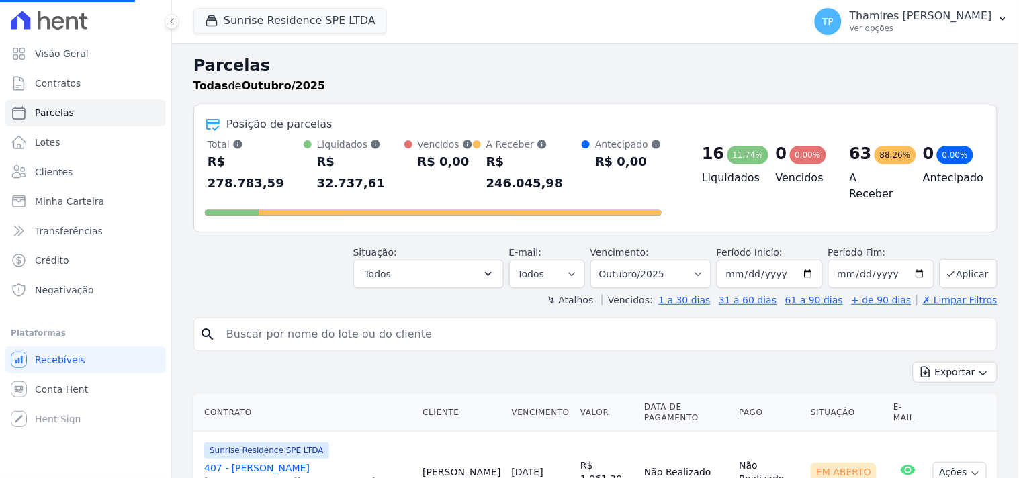
select select
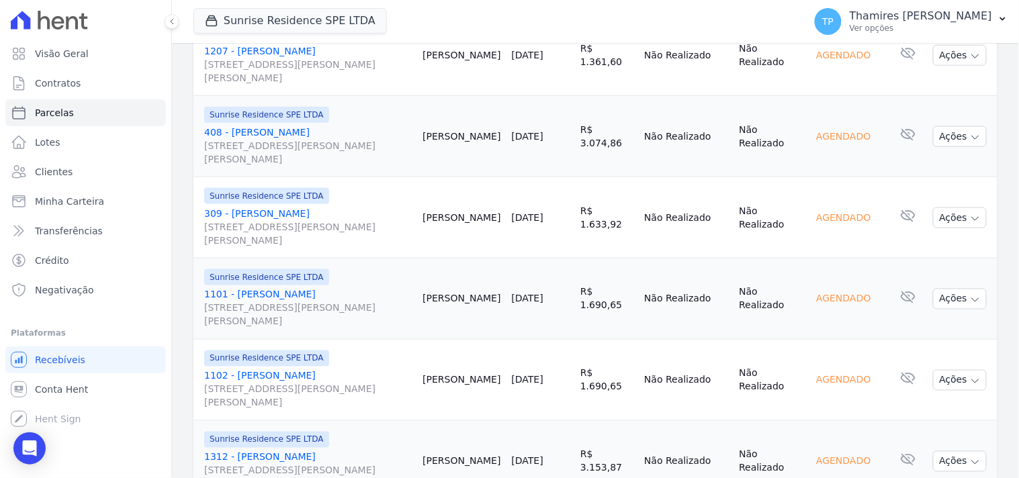
scroll to position [2024, 0]
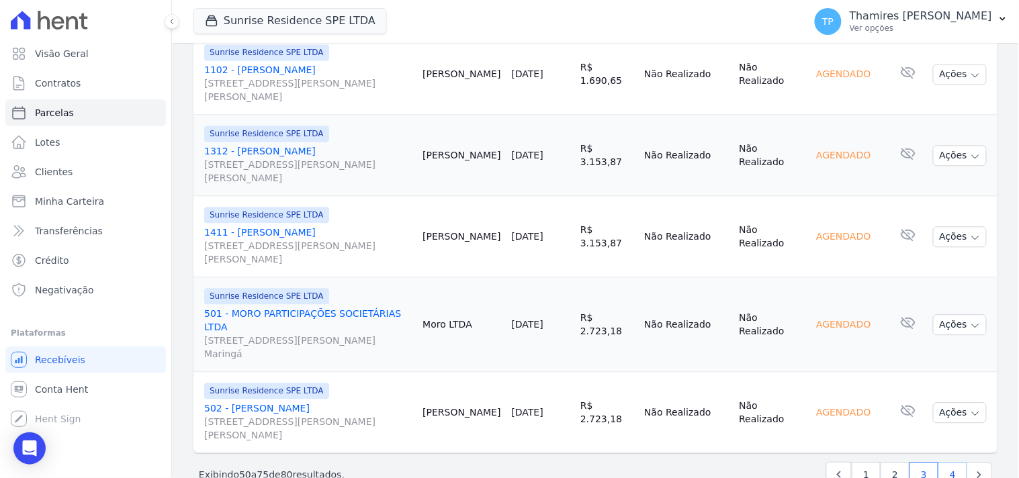
click at [940, 462] on link "4" at bounding box center [952, 475] width 29 height 26
select select
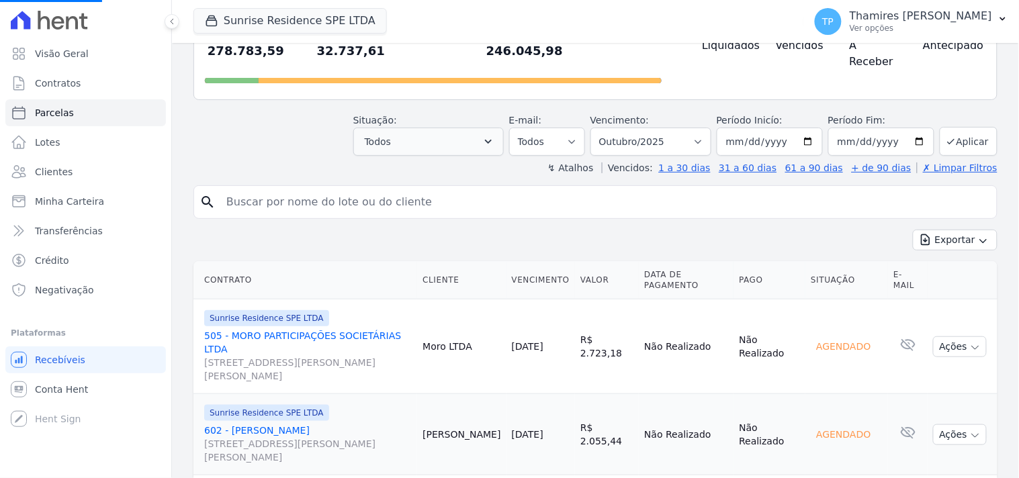
scroll to position [373, 0]
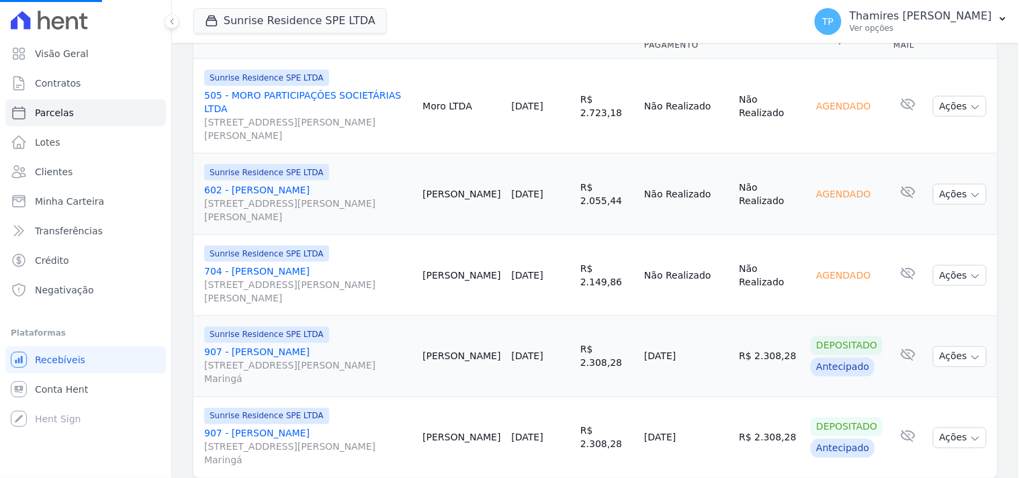
select select
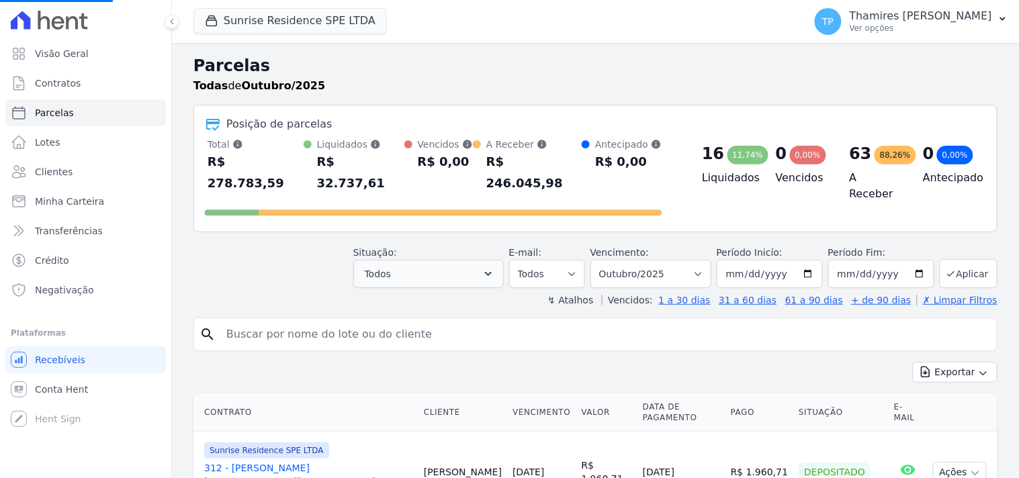
select select
click at [402, 260] on button "Todos" at bounding box center [428, 274] width 150 height 28
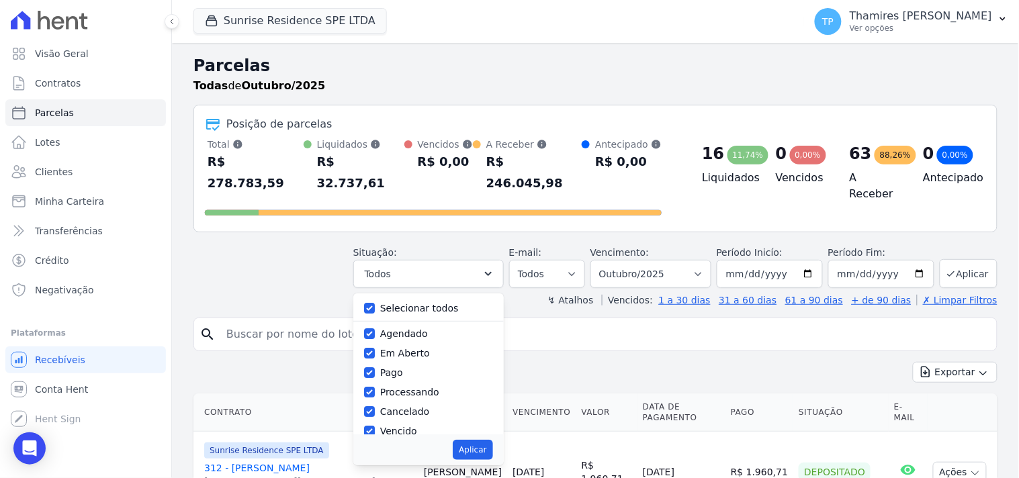
click at [418, 303] on label "Selecionar todos" at bounding box center [419, 308] width 79 height 11
click at [375, 303] on input "Selecionar todos" at bounding box center [369, 308] width 11 height 11
checkbox input "false"
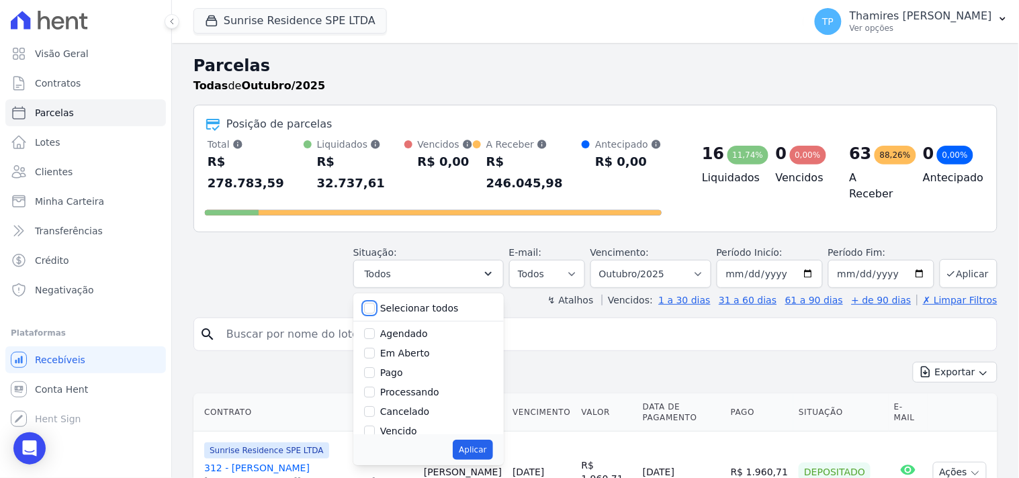
checkbox input "false"
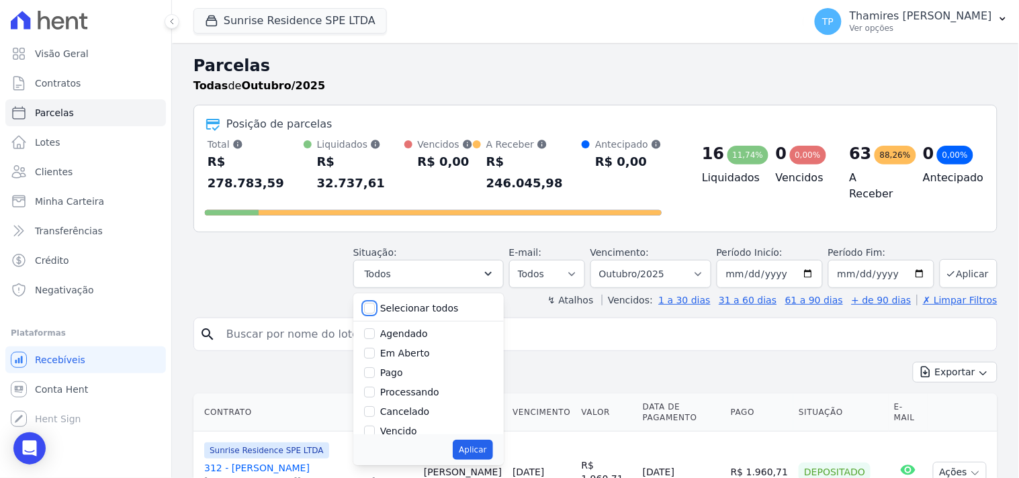
checkbox input "false"
click at [402, 367] on label "Pago" at bounding box center [391, 372] width 23 height 11
click at [375, 367] on input "Pago" at bounding box center [369, 372] width 11 height 11
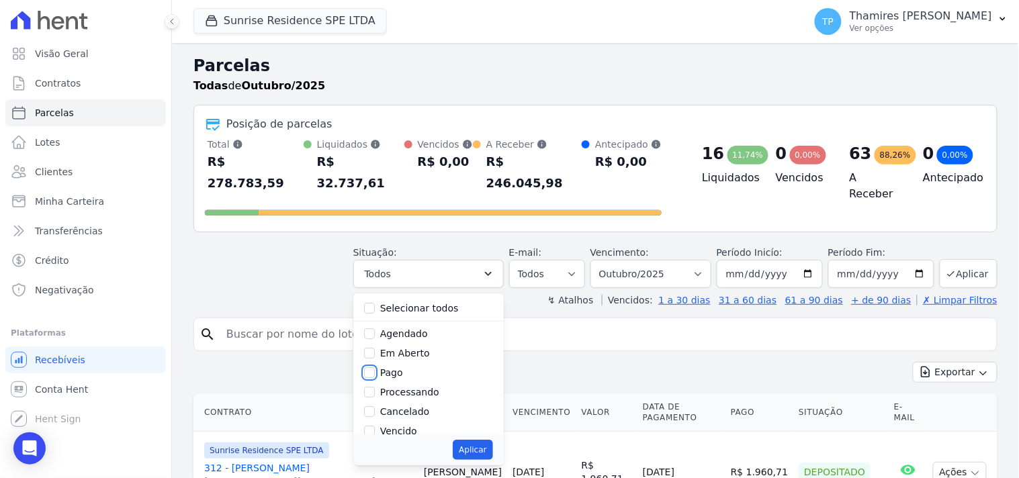
checkbox input "true"
click at [417, 371] on label "Transferindo" at bounding box center [409, 376] width 58 height 11
click at [375, 371] on input "Transferindo" at bounding box center [369, 376] width 11 height 11
checkbox input "true"
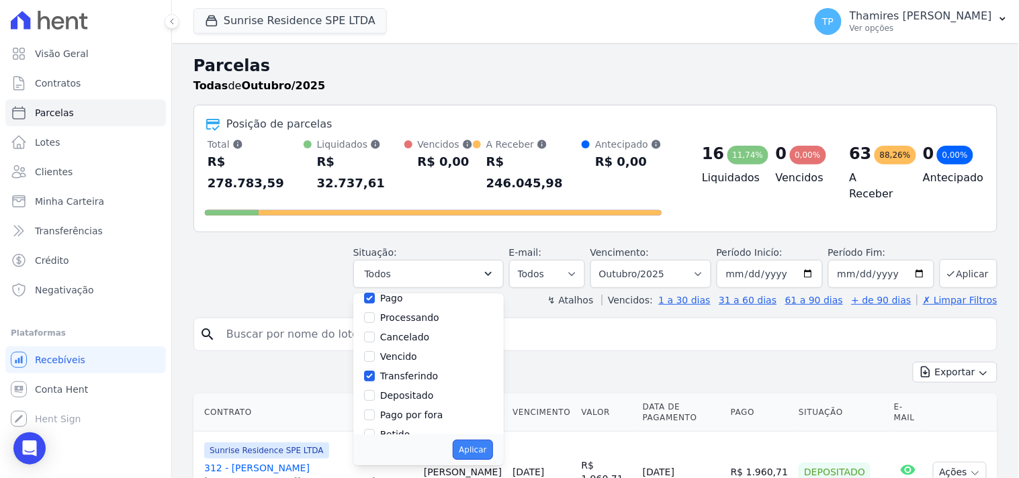
click at [484, 440] on button "Aplicar" at bounding box center [473, 450] width 40 height 20
select select "paid"
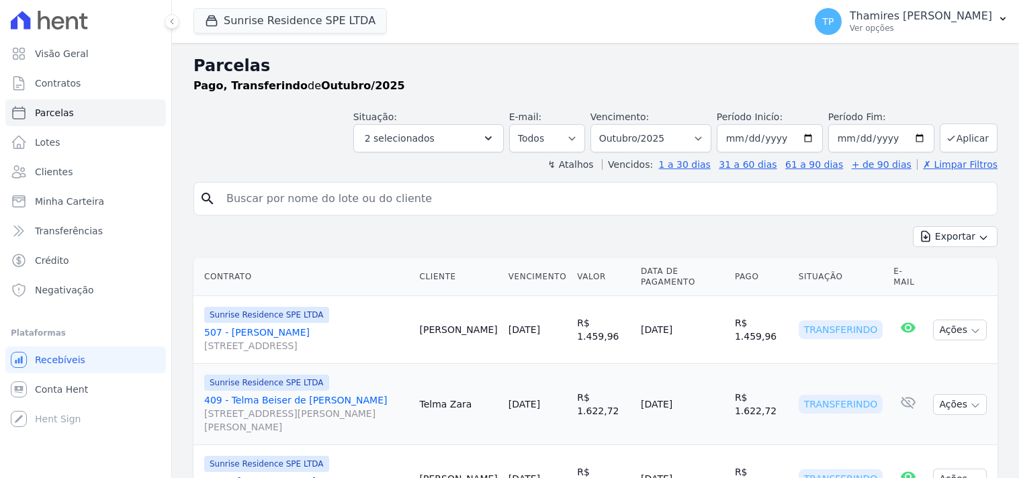
select select
